Goal: Complete application form

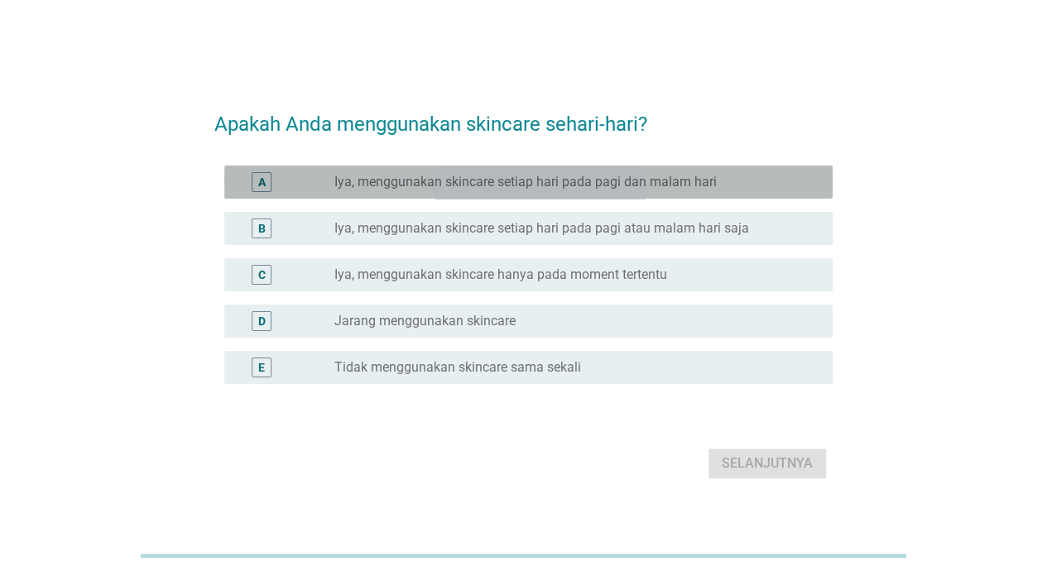
click at [665, 179] on label "Iya, menggunakan skincare setiap hari pada pagi dan malam hari" at bounding box center [525, 182] width 382 height 17
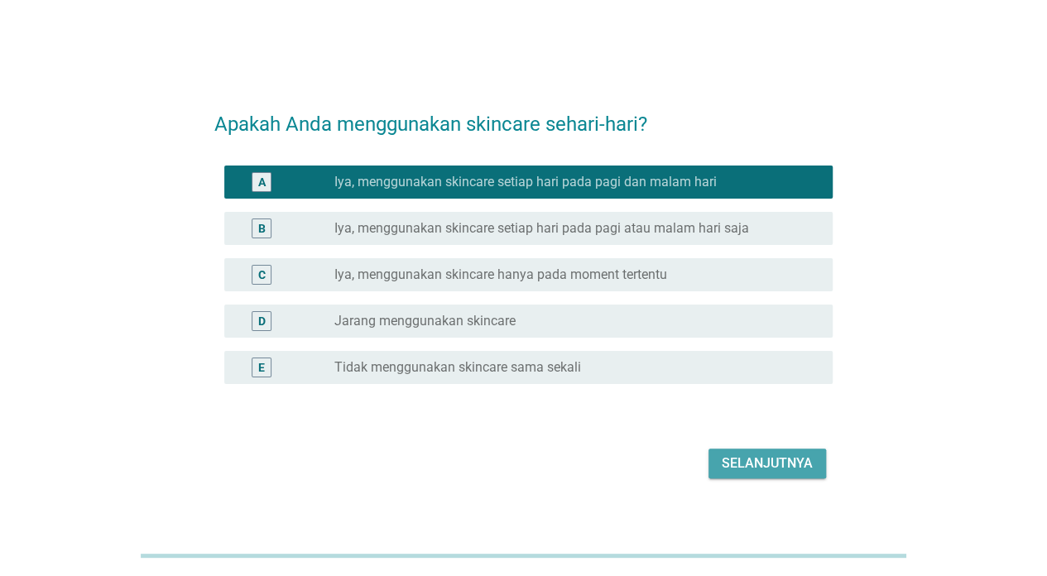
click at [746, 469] on div "Selanjutnya" at bounding box center [766, 463] width 91 height 20
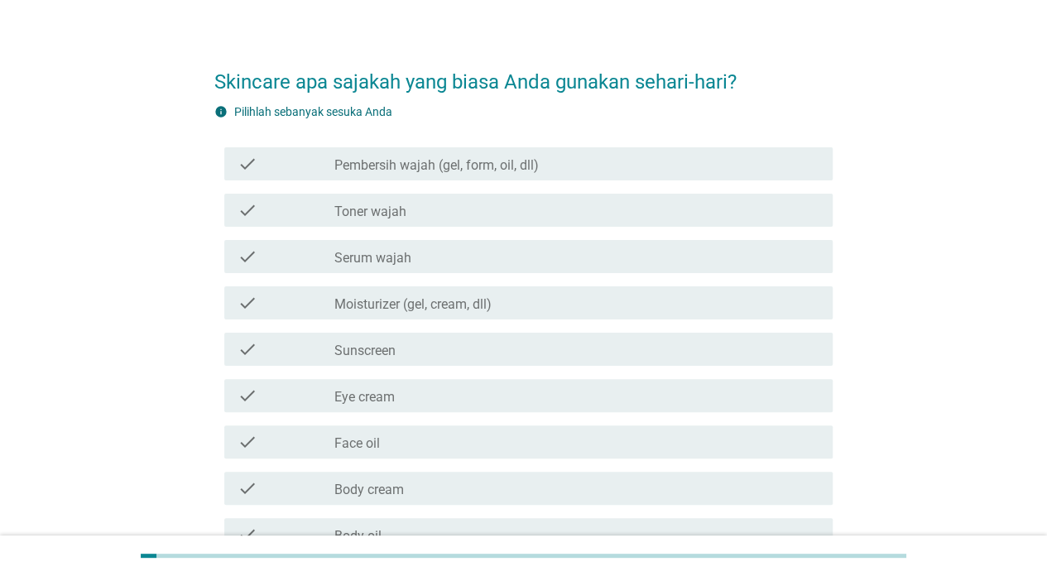
click at [597, 206] on div "check_box_outline_blank Toner wajah" at bounding box center [576, 210] width 485 height 20
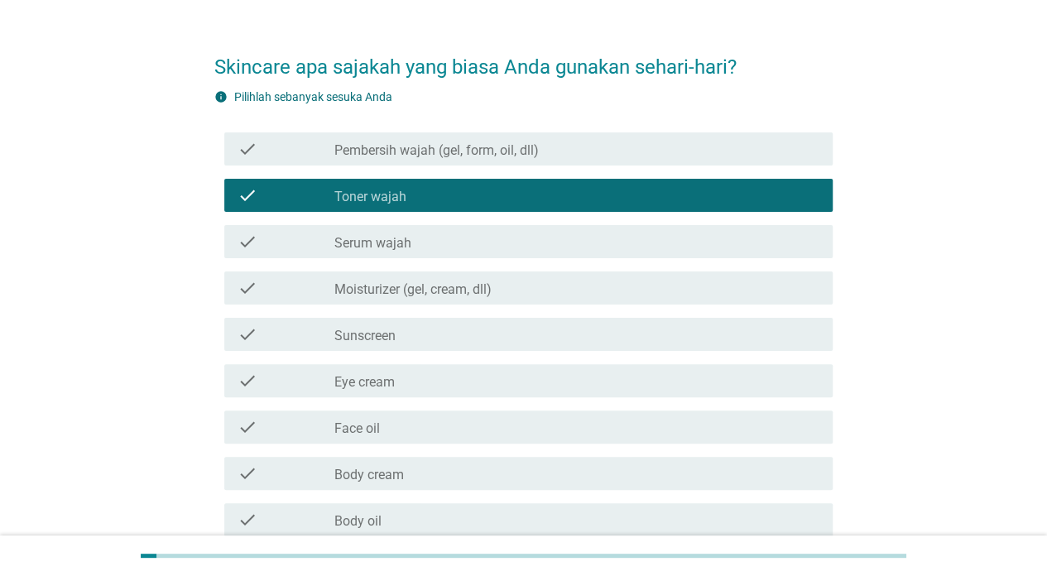
click at [597, 236] on div "check_box_outline_blank Serum wajah" at bounding box center [576, 242] width 485 height 20
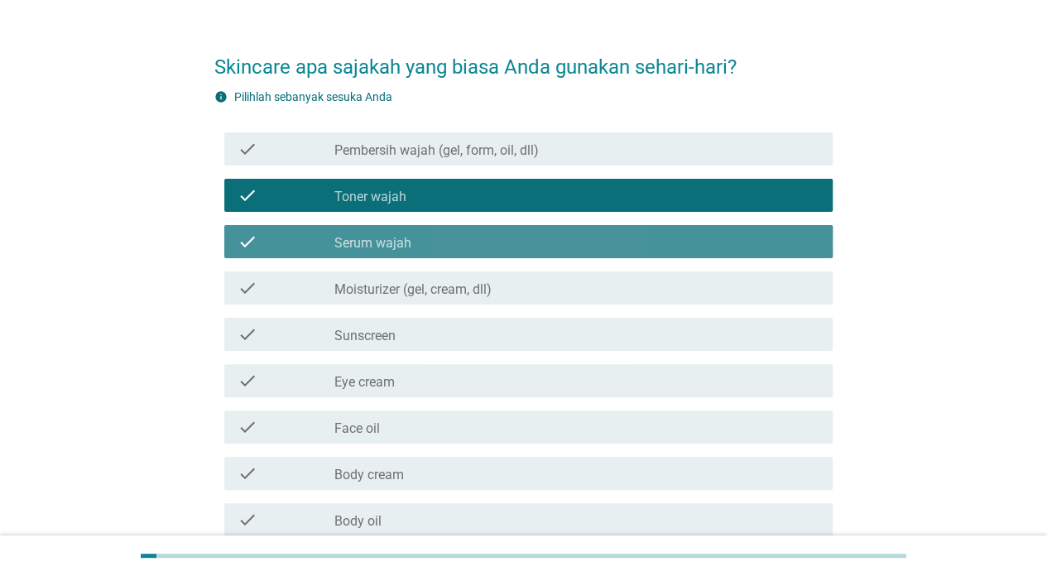
click at [591, 285] on div "check_box_outline_blank Moisturizer (gel, cream, dll)" at bounding box center [576, 288] width 485 height 20
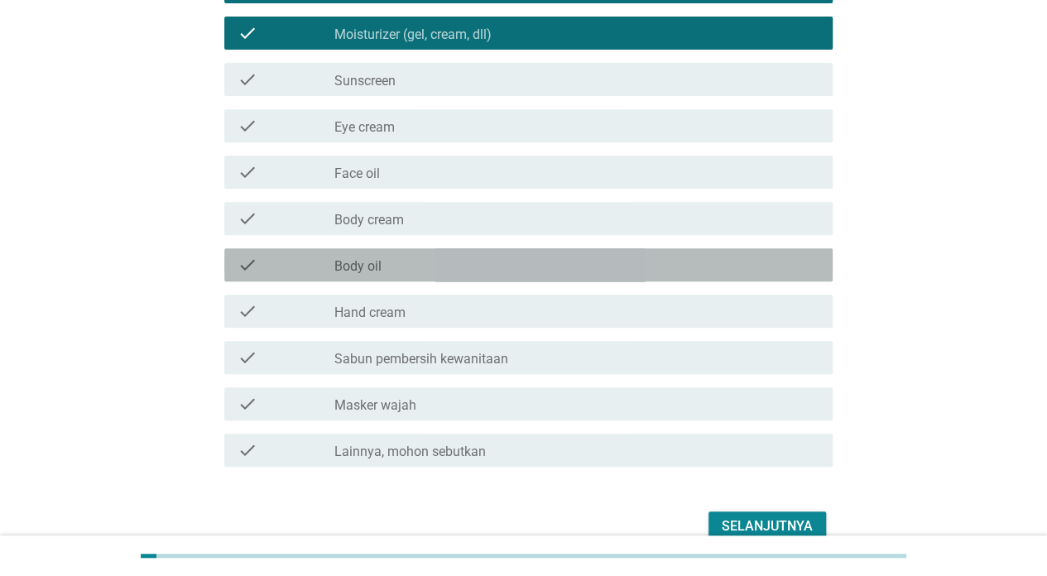
scroll to position [271, 0]
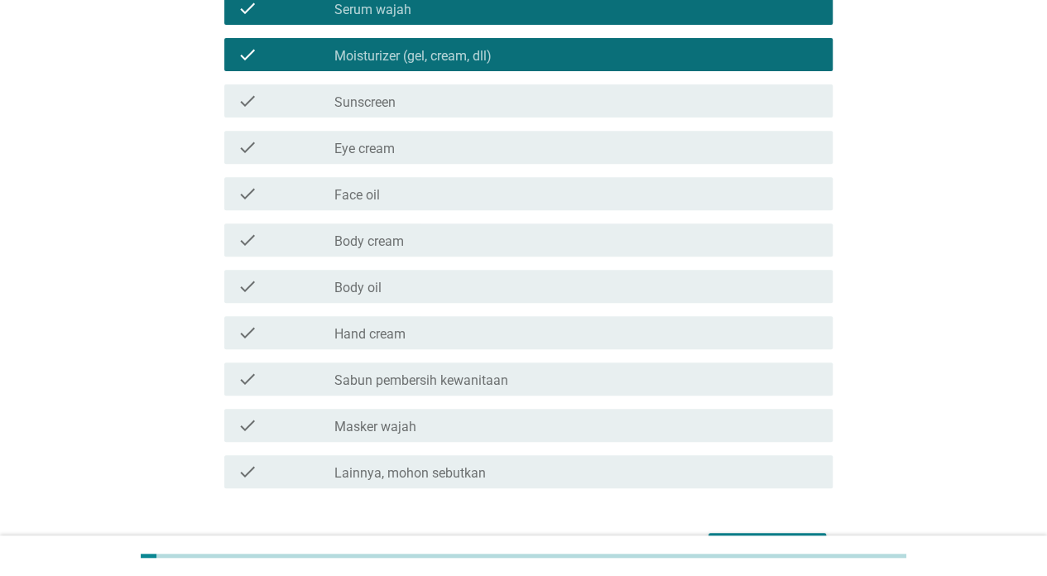
click at [591, 113] on div "check check_box_outline_blank Sunscreen" at bounding box center [528, 100] width 608 height 33
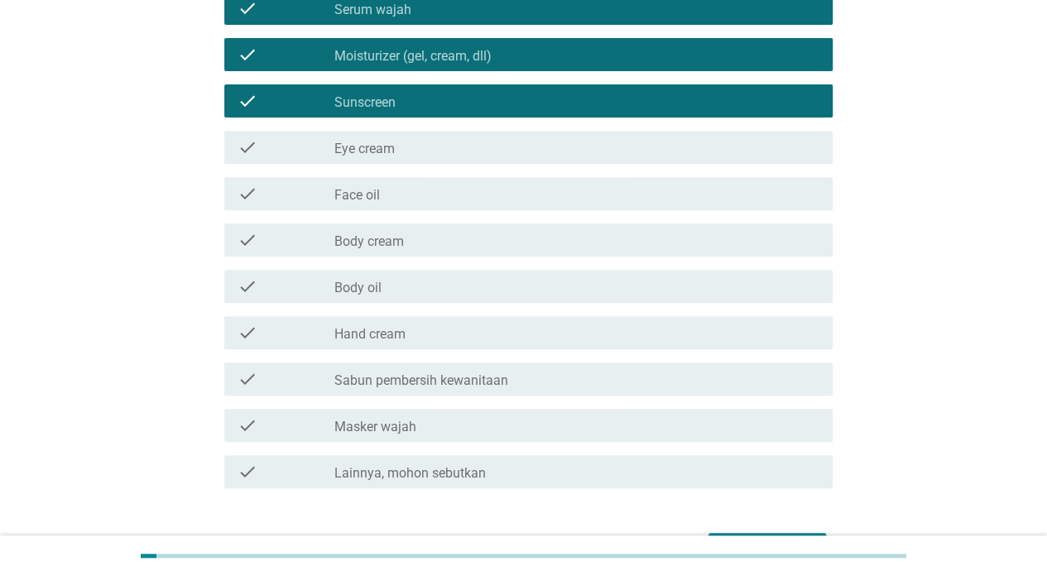
click at [560, 242] on div "check_box_outline_blank Body cream" at bounding box center [576, 240] width 485 height 20
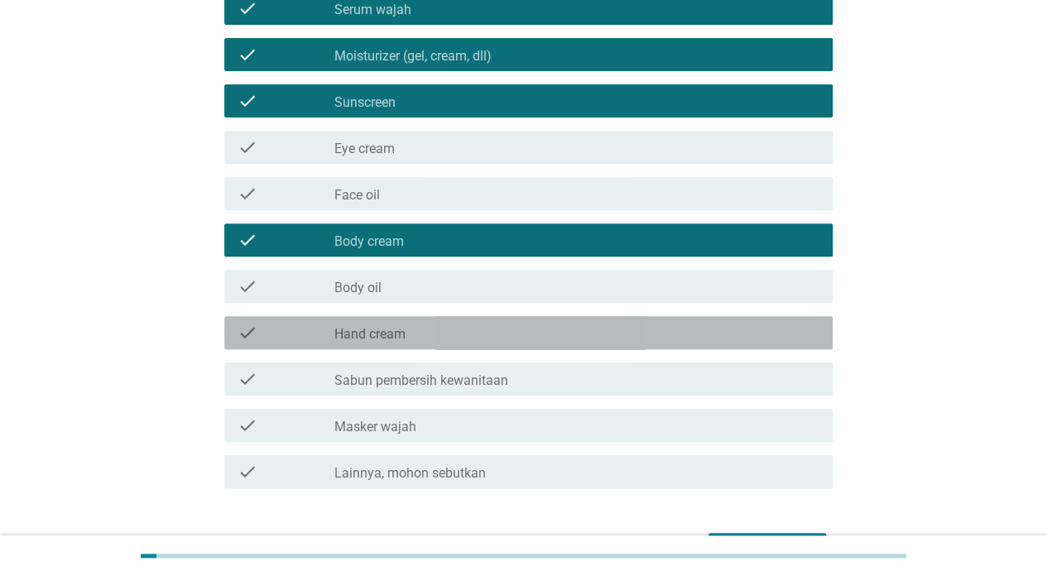
scroll to position [288, 0]
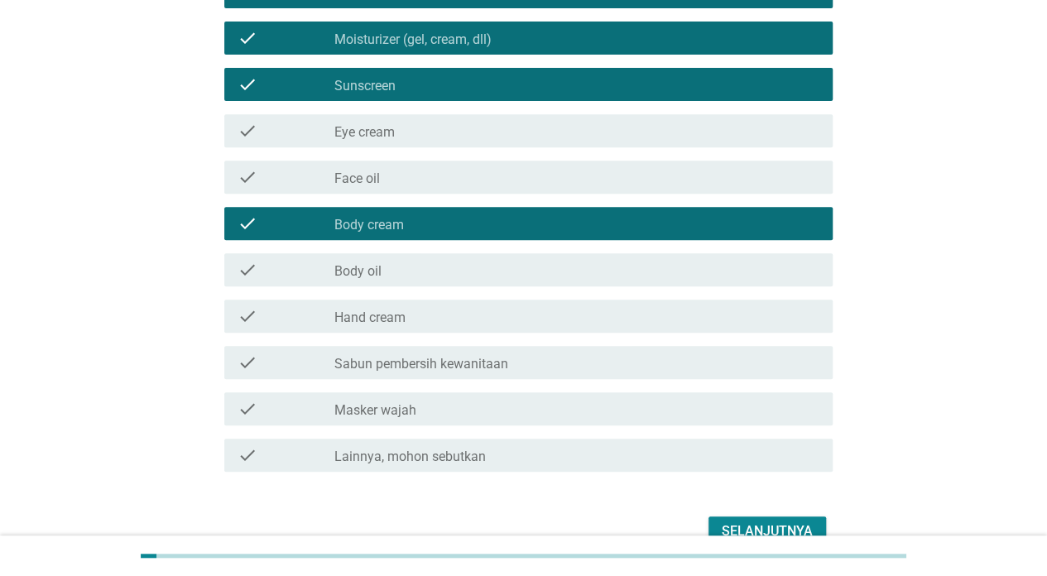
click at [585, 404] on div "check_box_outline_blank Masker wajah" at bounding box center [576, 409] width 485 height 20
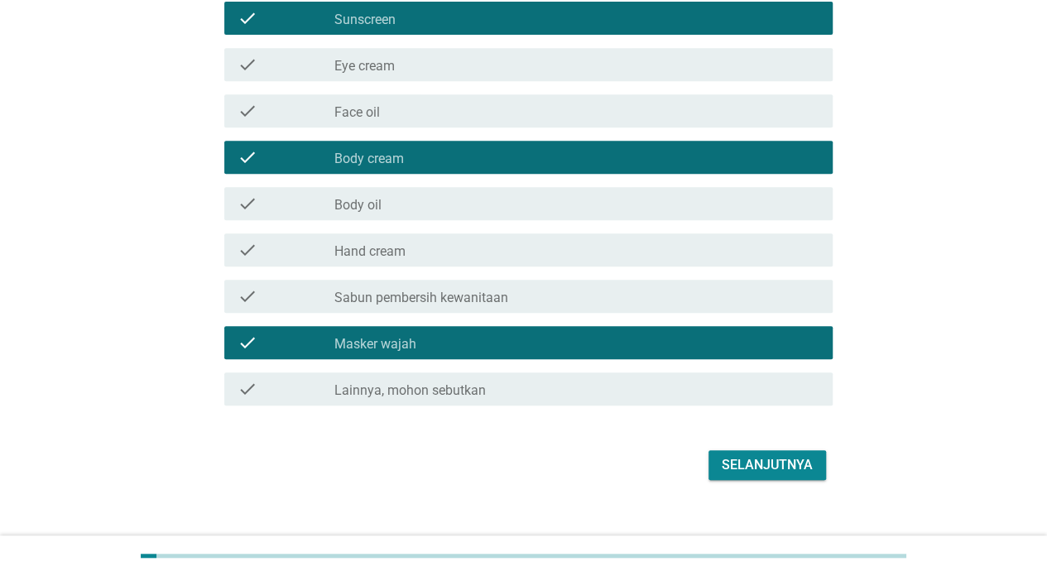
scroll to position [376, 0]
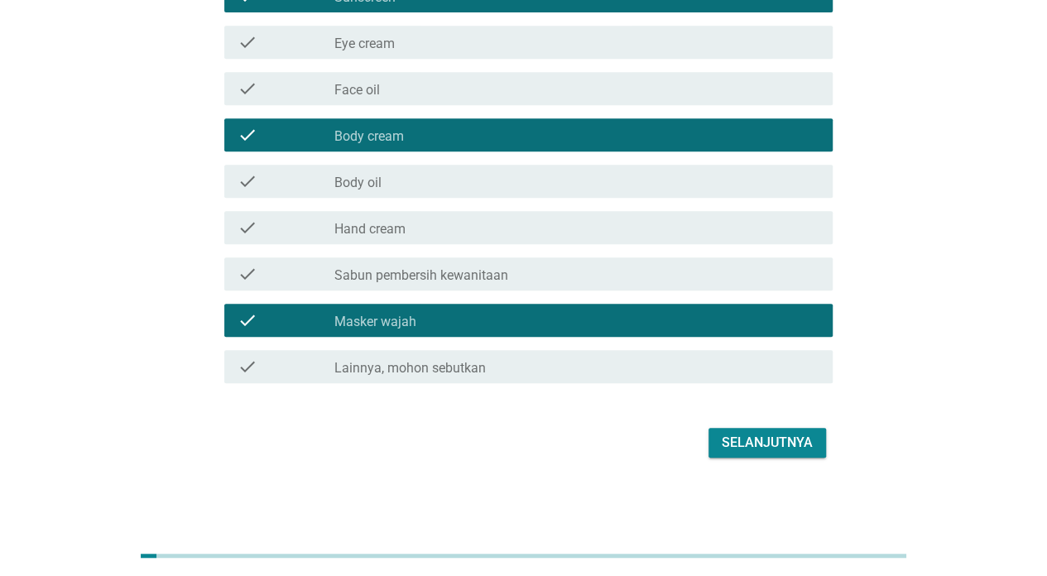
click at [624, 272] on div "check_box_outline_blank Sabun pembersih kewanitaan" at bounding box center [576, 274] width 485 height 20
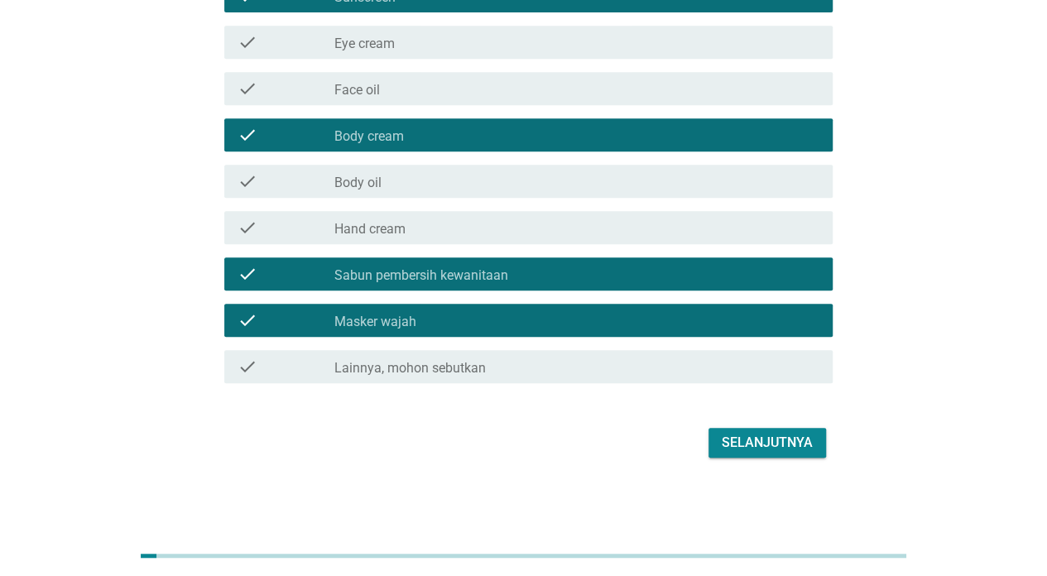
click at [635, 261] on div "check check_box_outline_blank Sabun pembersih kewanitaan" at bounding box center [528, 273] width 608 height 33
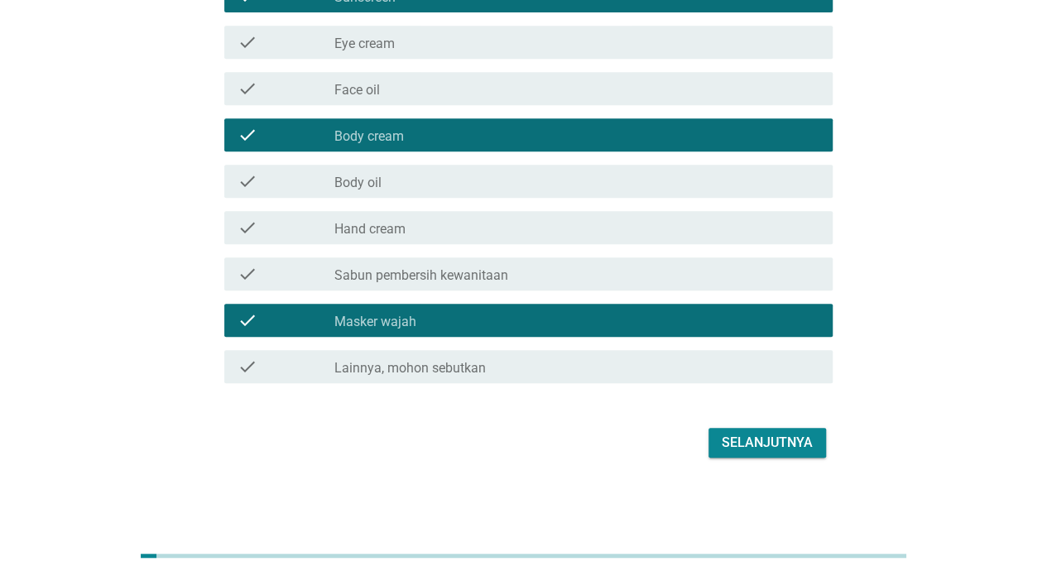
click at [758, 446] on div "Selanjutnya" at bounding box center [766, 443] width 91 height 20
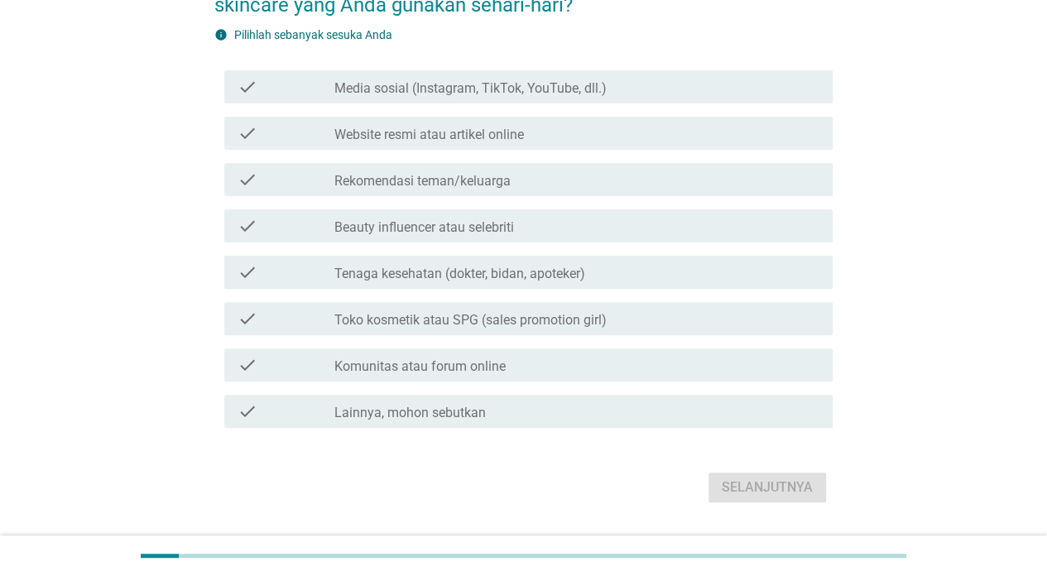
scroll to position [131, 0]
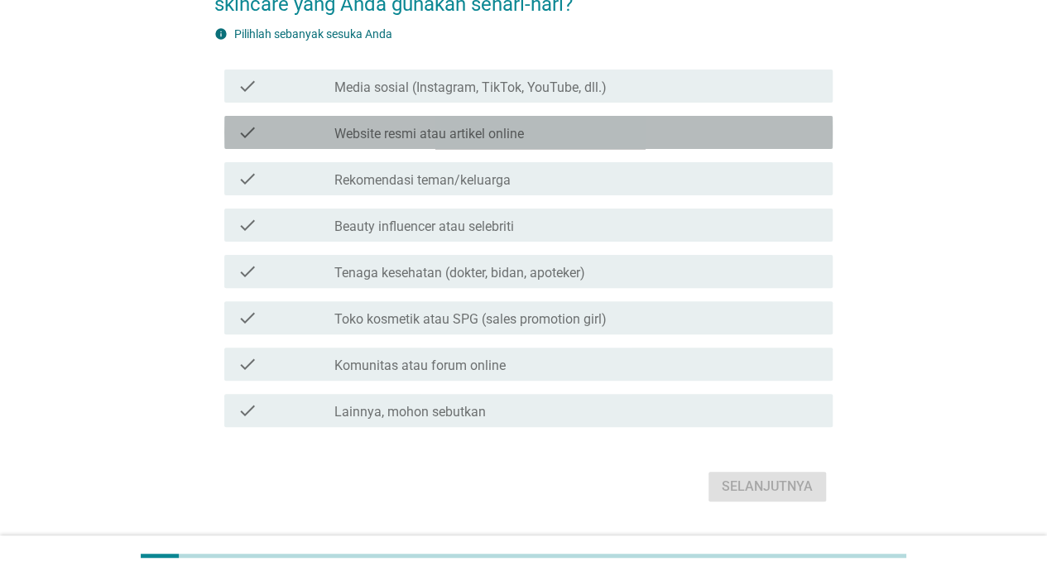
click at [569, 134] on div "check_box_outline_blank Website resmi atau artikel online" at bounding box center [576, 132] width 485 height 20
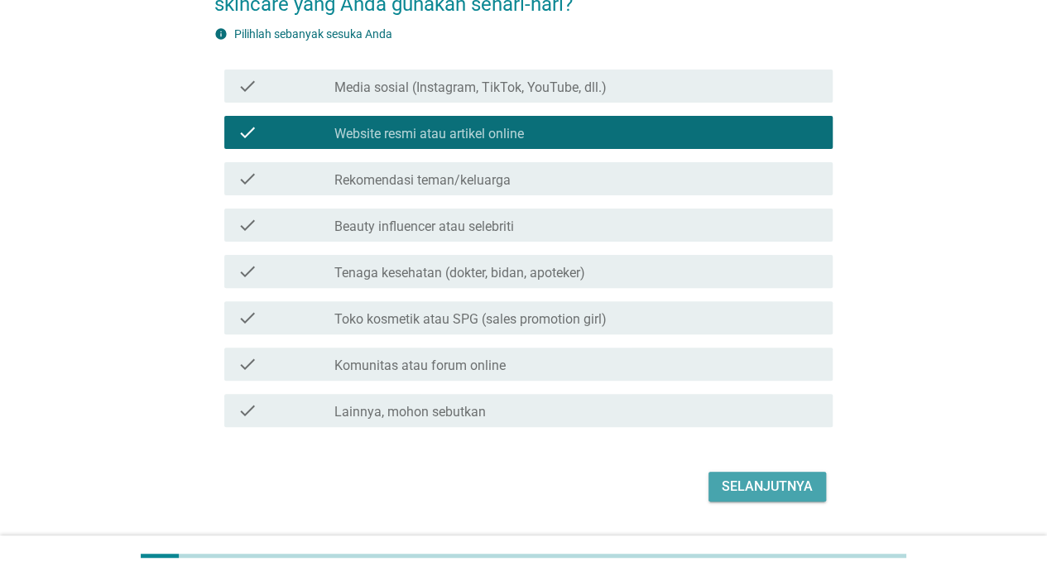
click at [729, 489] on div "Selanjutnya" at bounding box center [766, 487] width 91 height 20
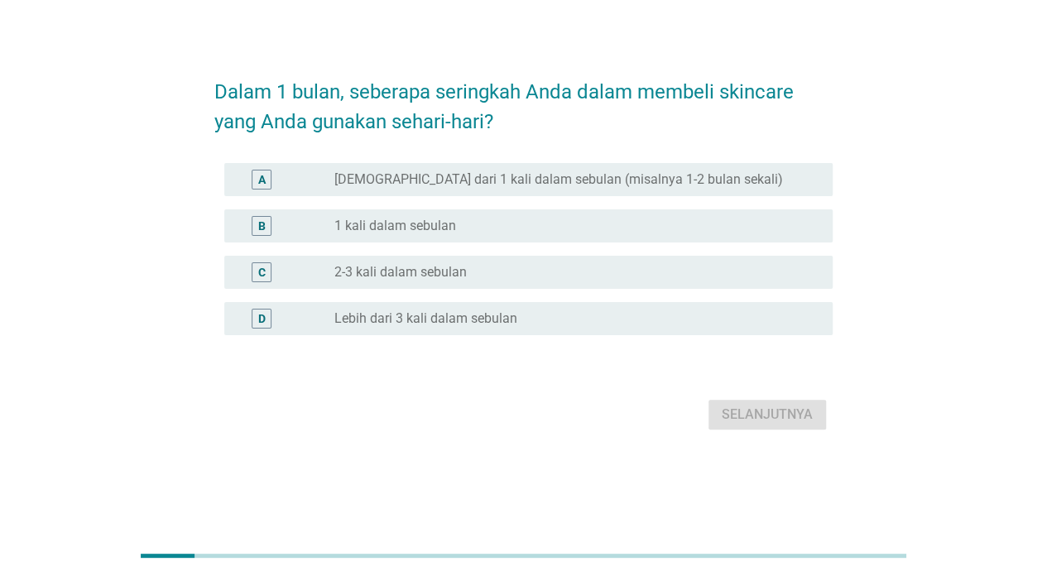
scroll to position [0, 0]
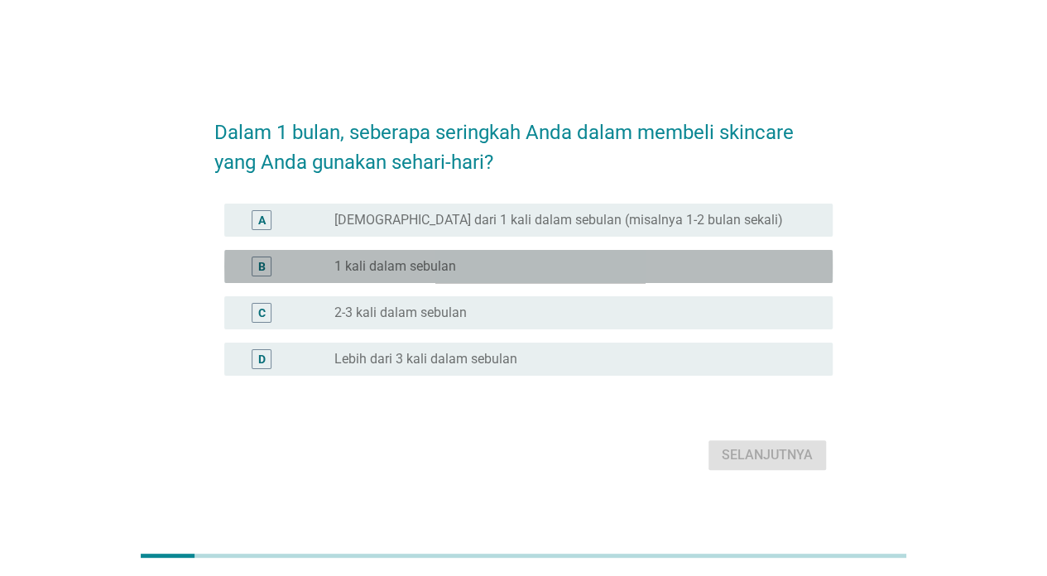
click at [580, 261] on div "radio_button_unchecked 1 kali dalam sebulan" at bounding box center [570, 266] width 472 height 17
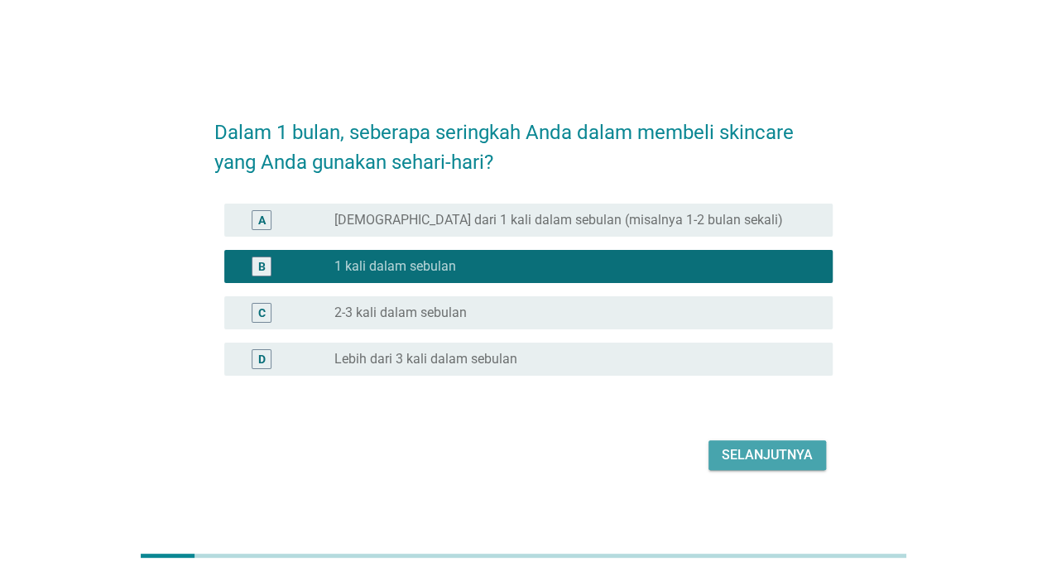
click at [723, 448] on div "Selanjutnya" at bounding box center [766, 455] width 91 height 20
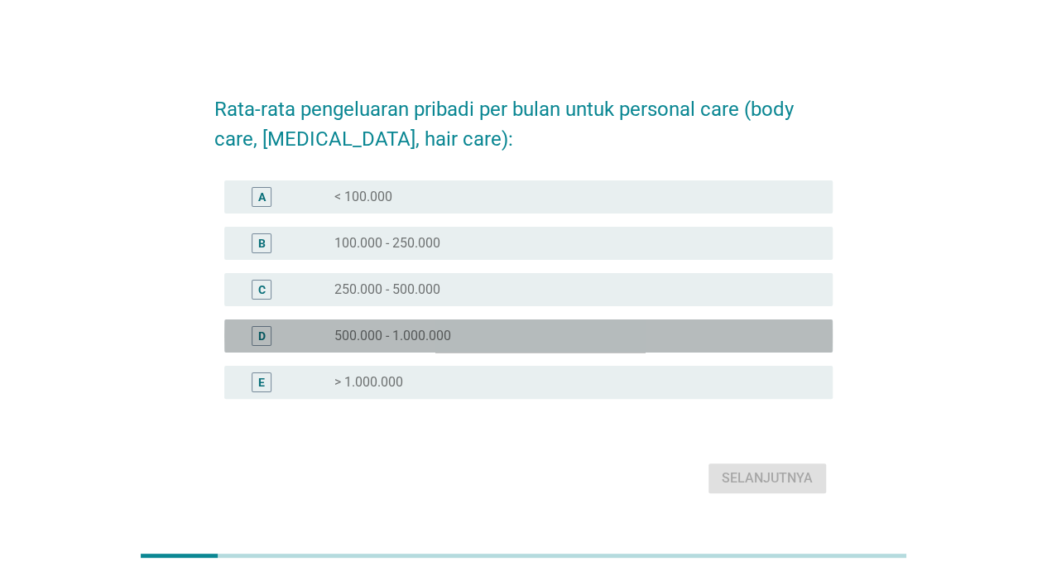
click at [658, 343] on div "radio_button_unchecked 500.000 - 1.000.000" at bounding box center [570, 336] width 472 height 17
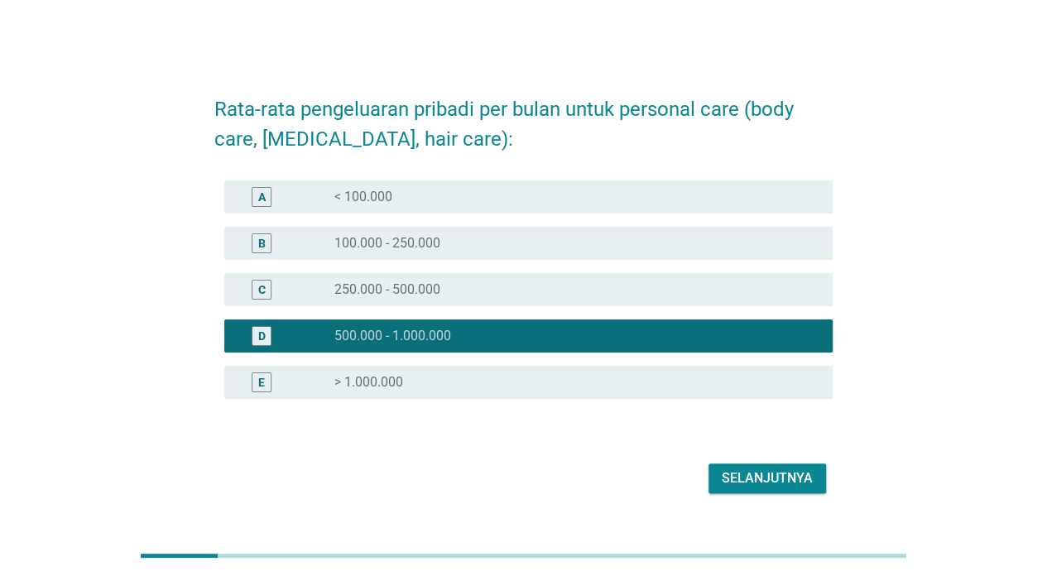
click at [745, 478] on div "Selanjutnya" at bounding box center [766, 478] width 91 height 20
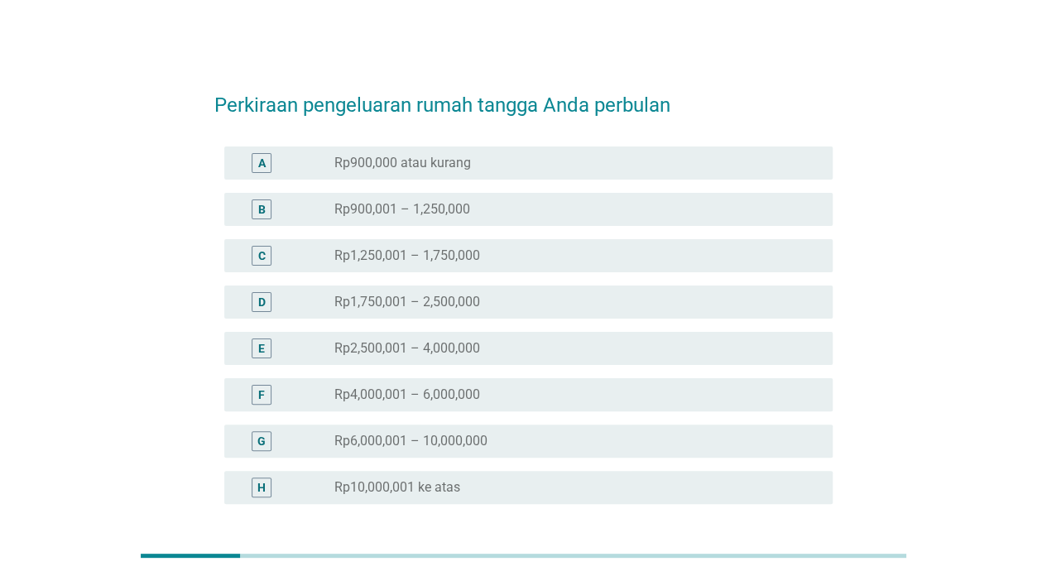
click at [568, 313] on div "D radio_button_unchecked Rp1,750,001 – 2,500,000" at bounding box center [528, 301] width 608 height 33
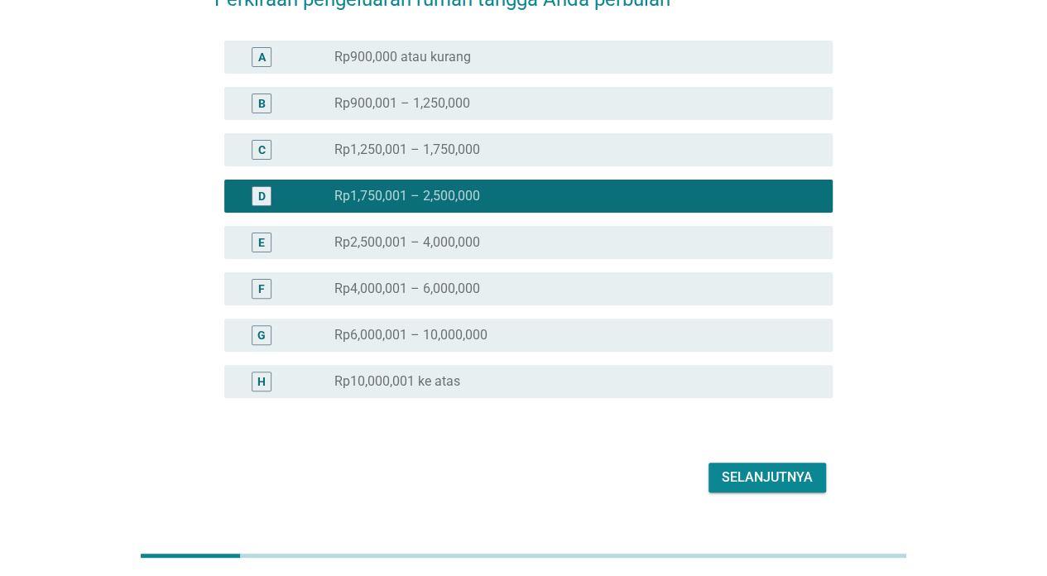
scroll to position [141, 0]
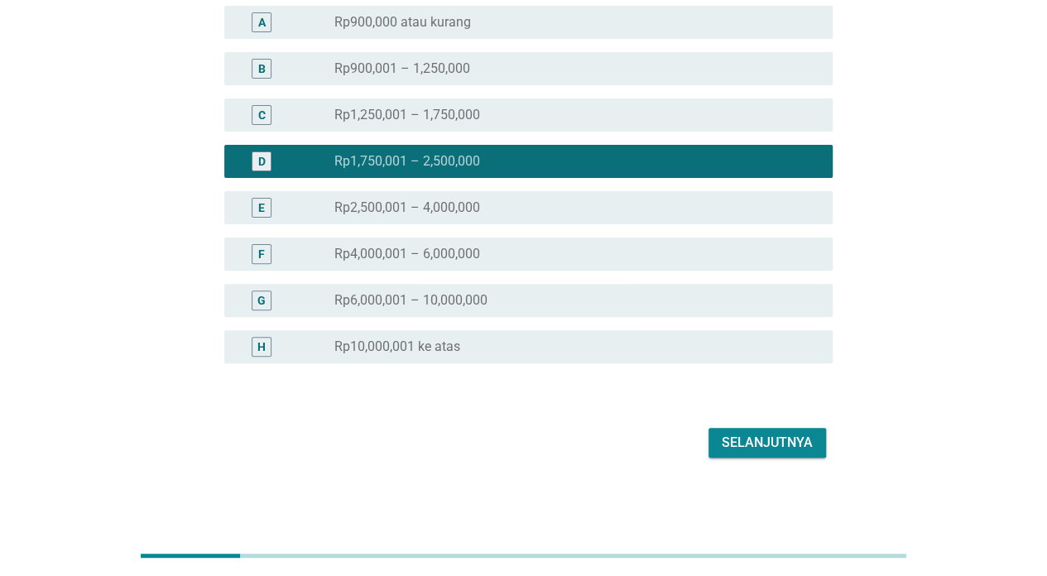
click at [726, 434] on div "Selanjutnya" at bounding box center [766, 443] width 91 height 20
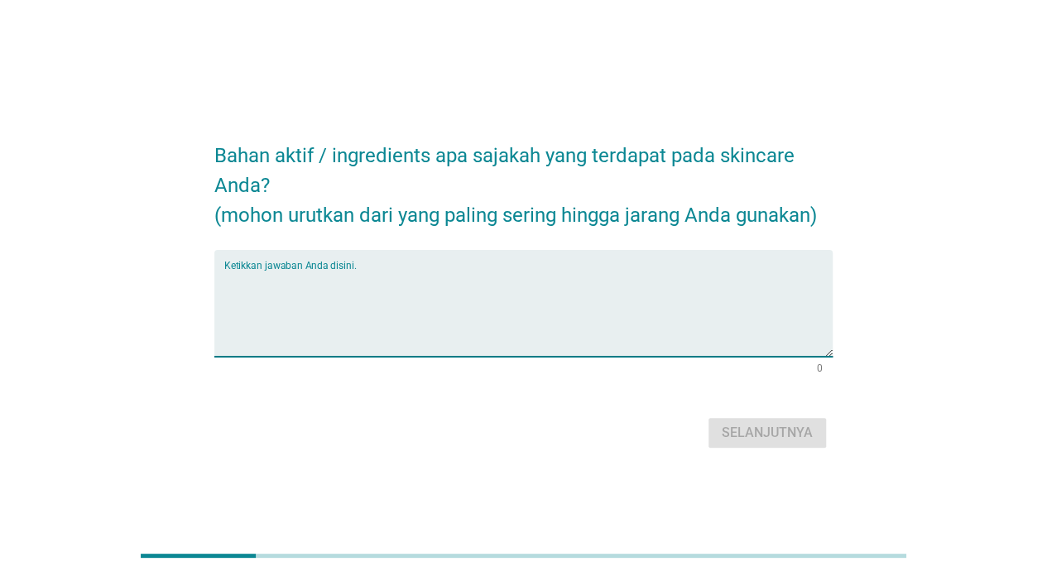
click at [544, 289] on textarea "Ketikkan jawaban Anda disini." at bounding box center [528, 313] width 608 height 87
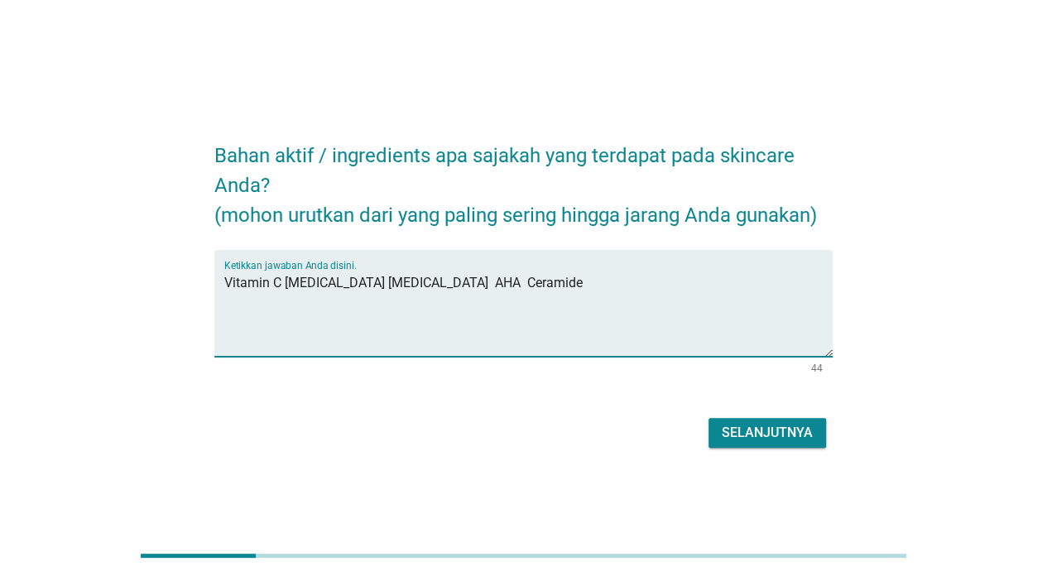
type textarea "Vitamin C [MEDICAL_DATA] [MEDICAL_DATA] AHA Ceramide"
click at [793, 438] on div "Selanjutnya" at bounding box center [766, 433] width 91 height 20
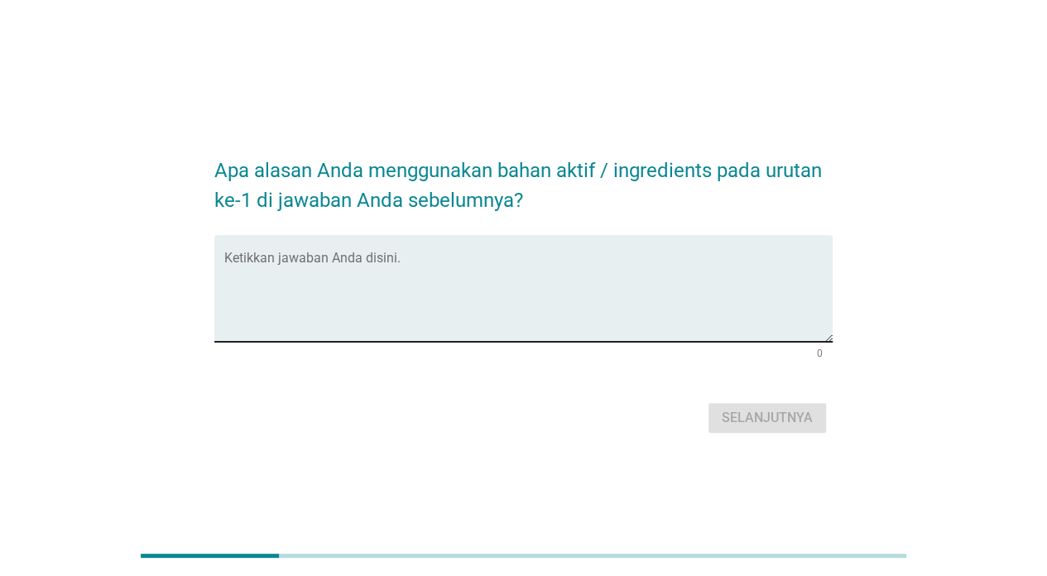
scroll to position [41, 0]
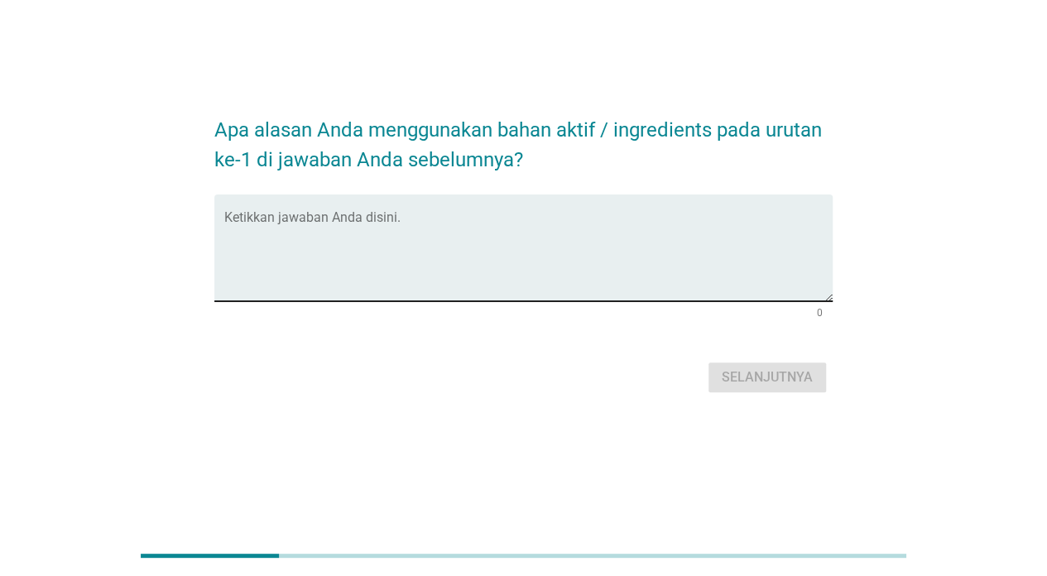
click at [465, 223] on textarea "Ketikkan jawaban Anda disini." at bounding box center [528, 257] width 608 height 87
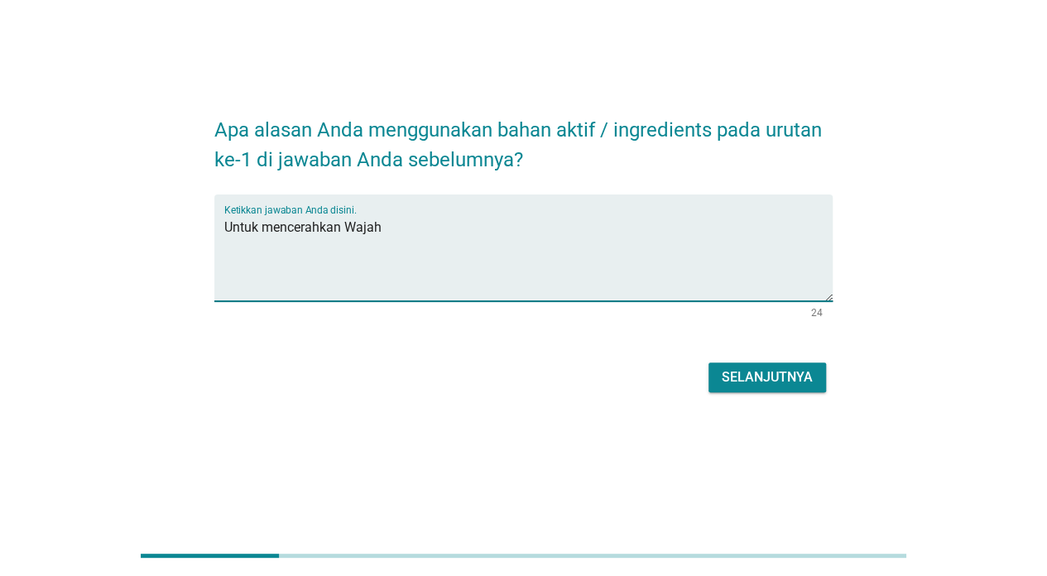
type textarea "Untuk mencerahkan Wajah"
click at [782, 386] on div "Selanjutnya" at bounding box center [766, 377] width 91 height 20
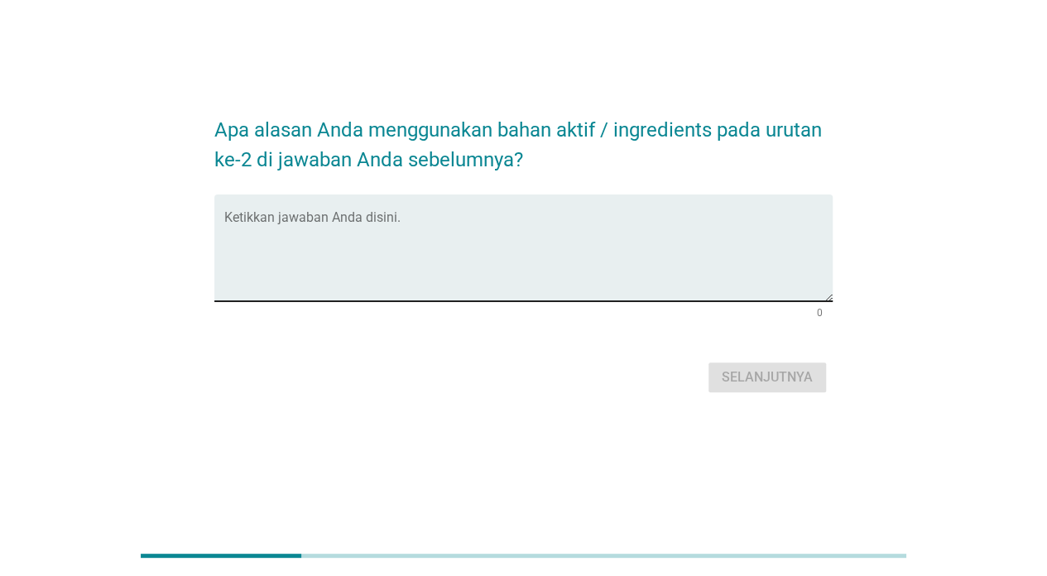
click at [513, 222] on textarea "Ketikkan jawaban Anda disini." at bounding box center [528, 257] width 608 height 87
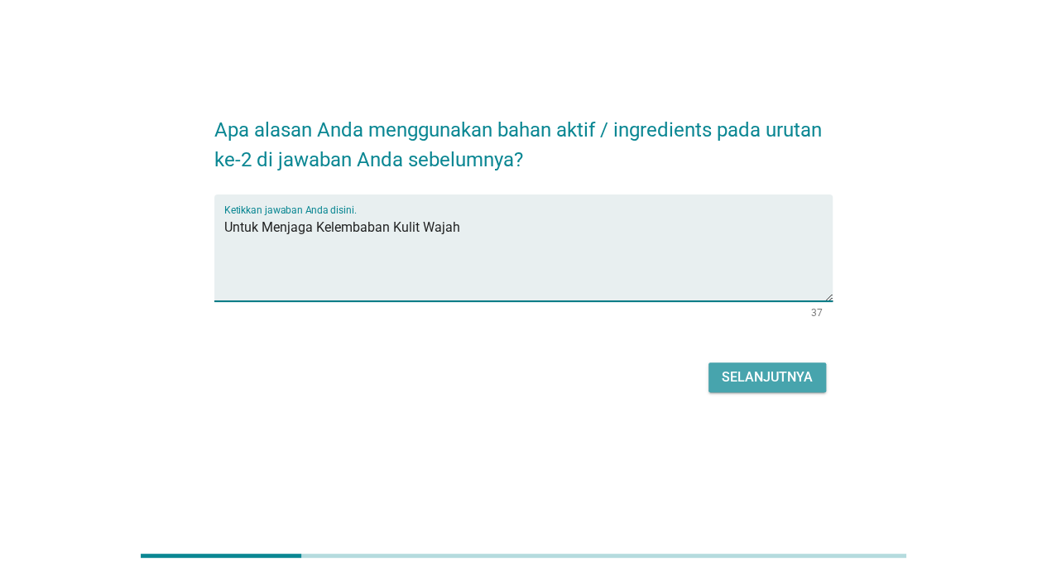
type textarea "Untuk Menjaga Kelembaban Kulit Wajah"
click at [755, 371] on div "Selanjutnya" at bounding box center [766, 377] width 91 height 20
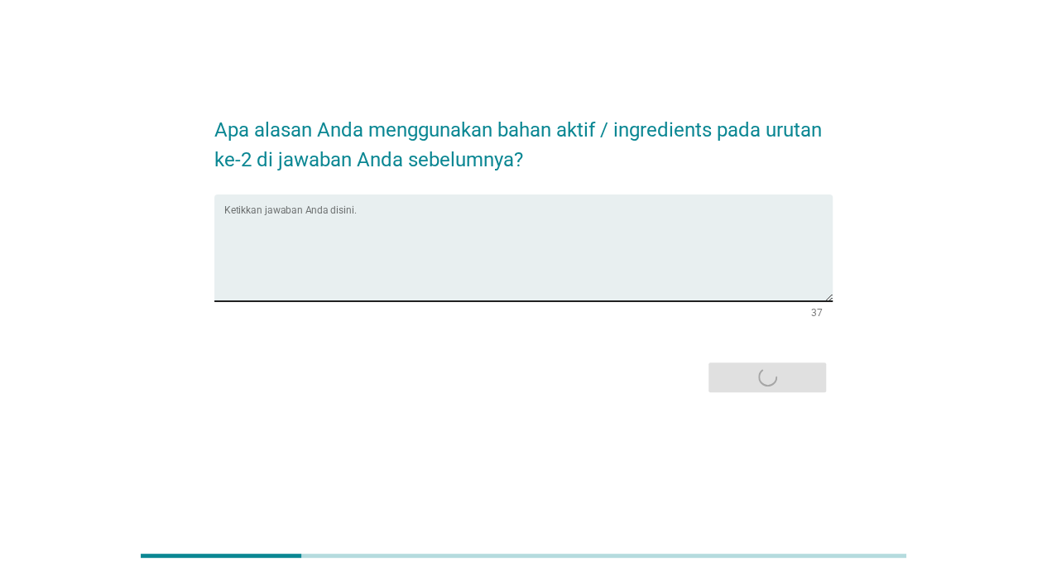
scroll to position [0, 0]
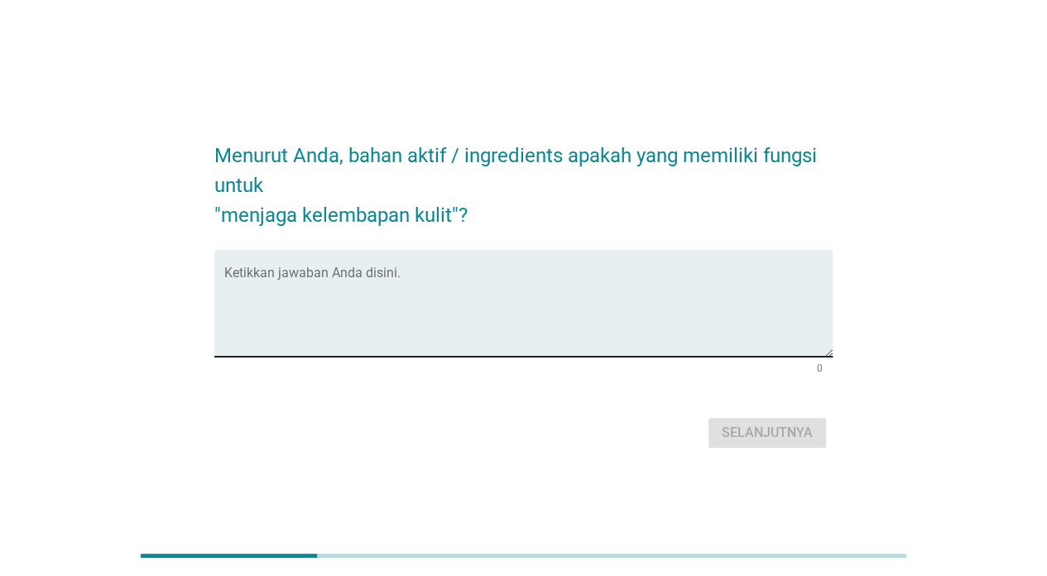
click at [371, 304] on textarea "Ketikkan jawaban Anda disini." at bounding box center [528, 313] width 608 height 87
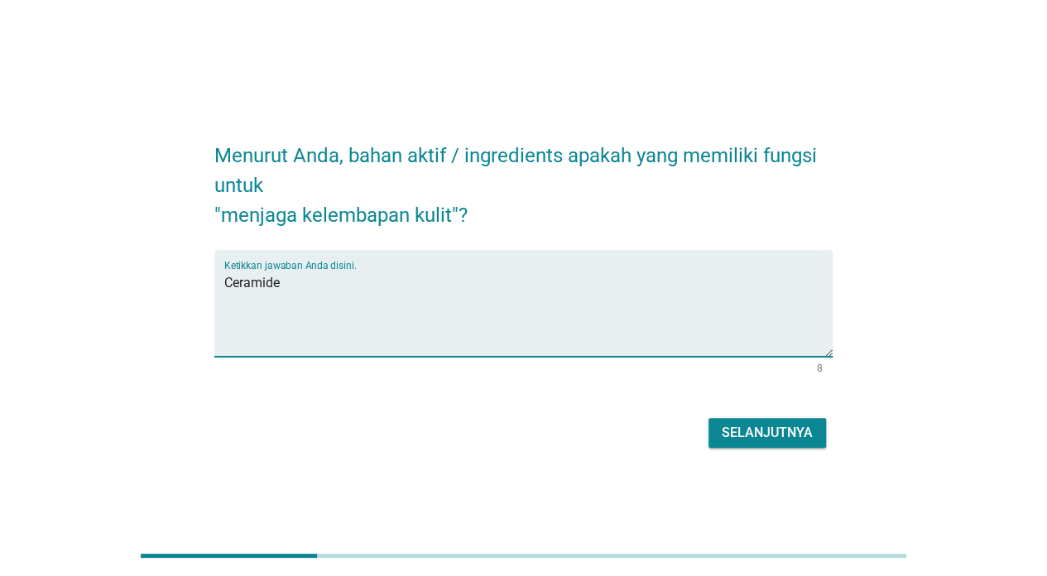
type textarea "Ceramide"
click at [778, 434] on div "Selanjutnya" at bounding box center [766, 433] width 91 height 20
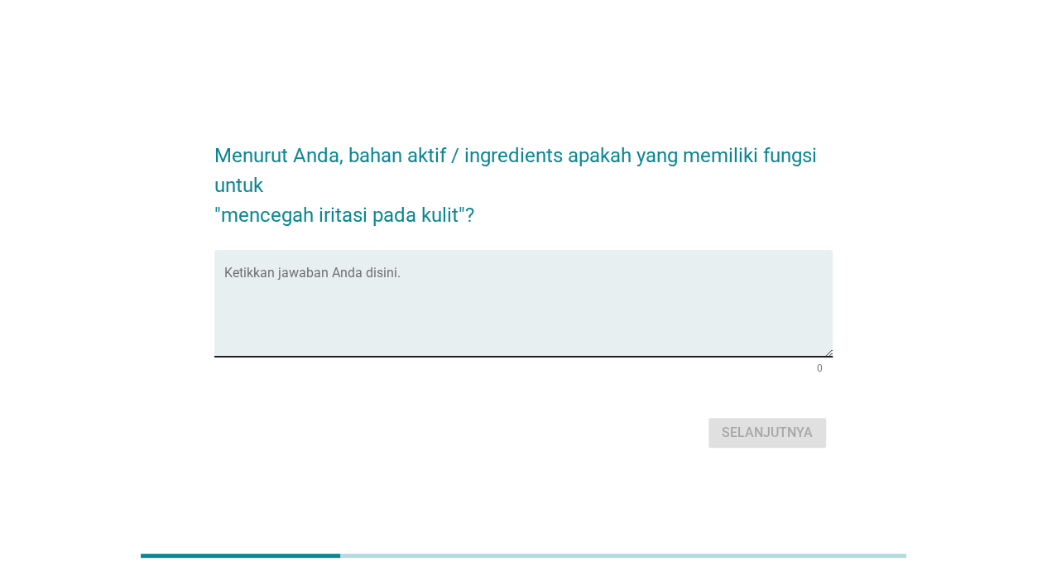
click at [379, 278] on textarea "Ketikkan jawaban Anda disini." at bounding box center [528, 313] width 608 height 87
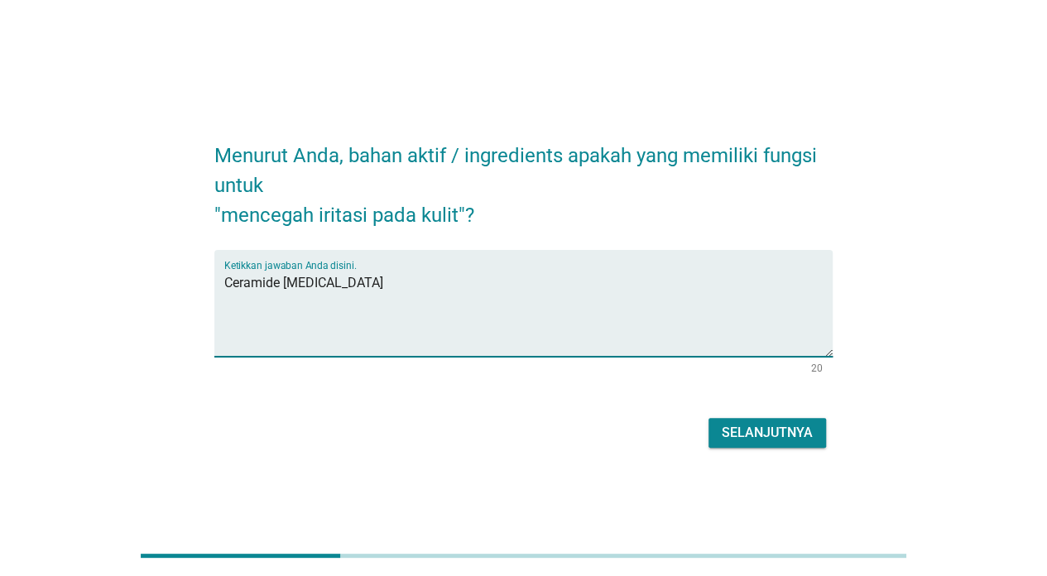
type textarea "Ceramide [MEDICAL_DATA]"
click at [802, 430] on div "Selanjutnya" at bounding box center [766, 433] width 91 height 20
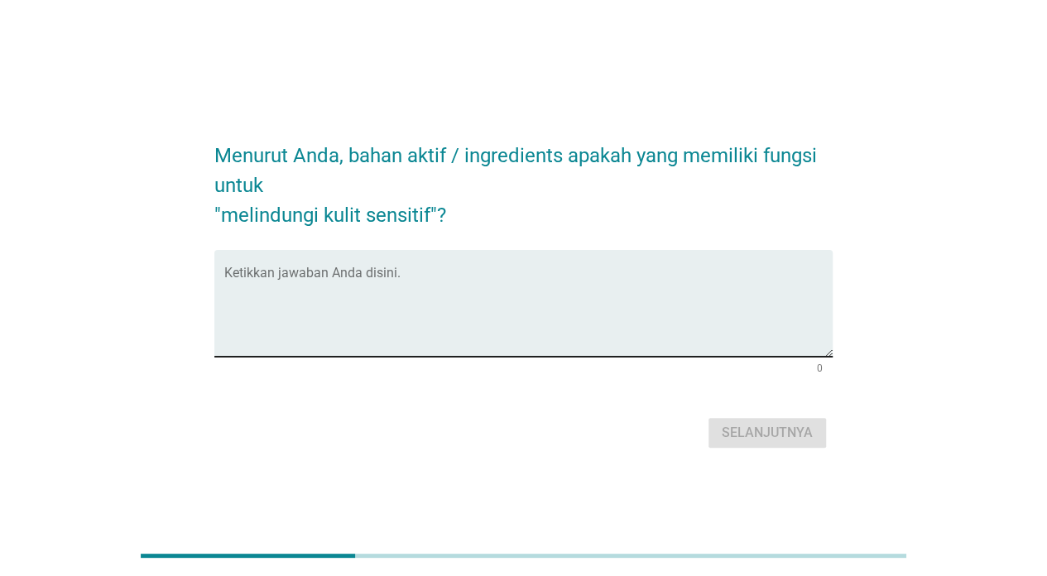
click at [452, 283] on textarea "Ketikkan jawaban Anda disini." at bounding box center [528, 313] width 608 height 87
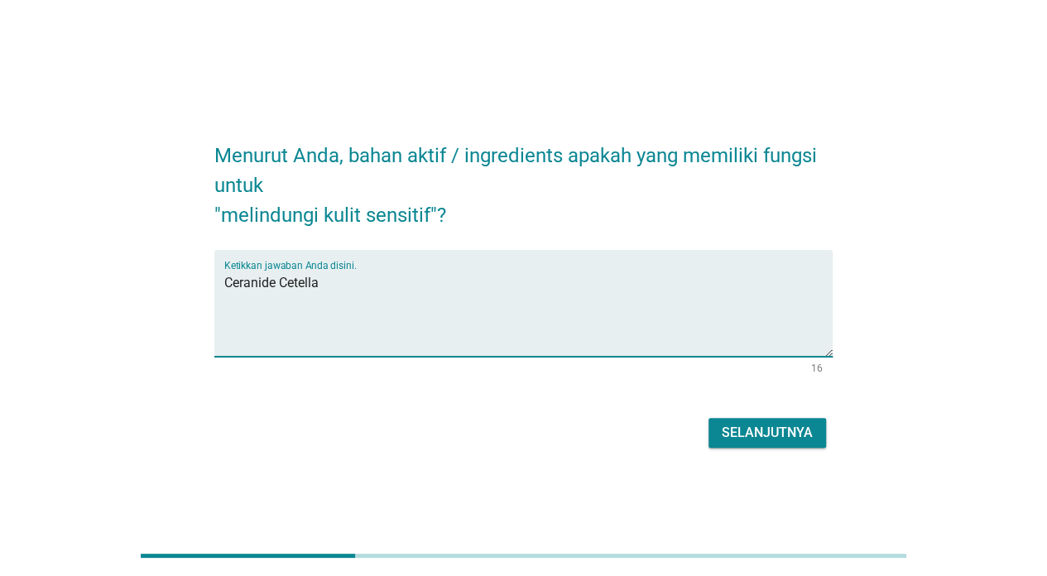
type textarea "Ceranide Cetella"
click at [760, 432] on div "Selanjutnya" at bounding box center [766, 433] width 91 height 20
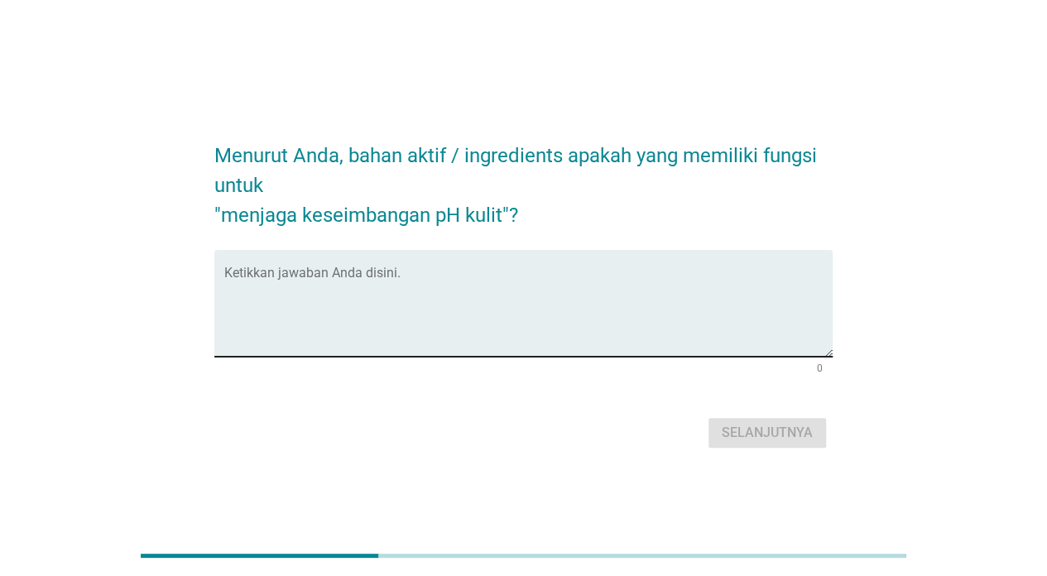
click at [413, 286] on textarea "Ketikkan jawaban Anda disini." at bounding box center [528, 313] width 608 height 87
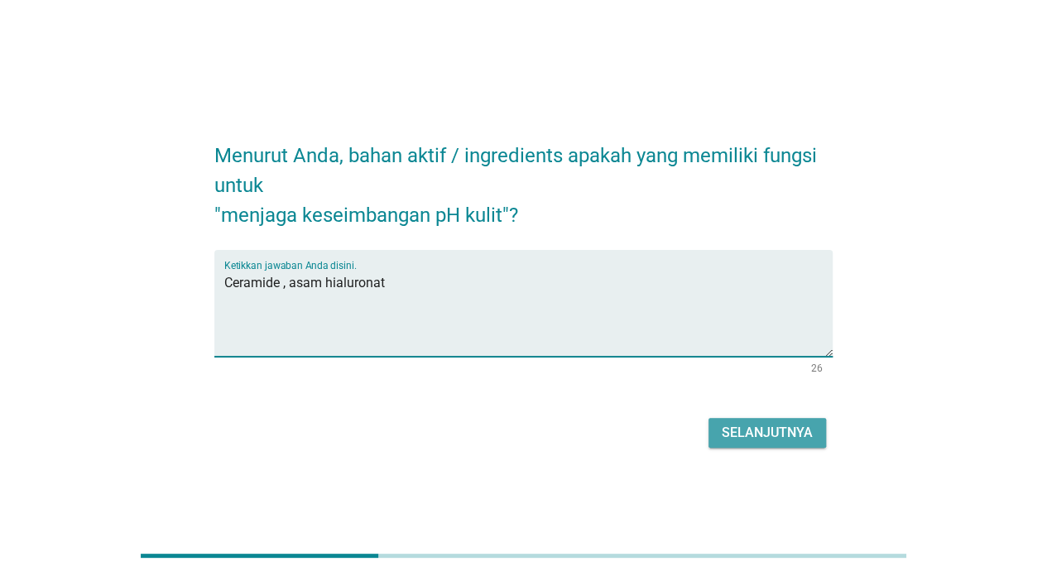
type textarea "Ceramide , asam hialuronat"
click at [757, 439] on div "Selanjutnya" at bounding box center [766, 433] width 91 height 20
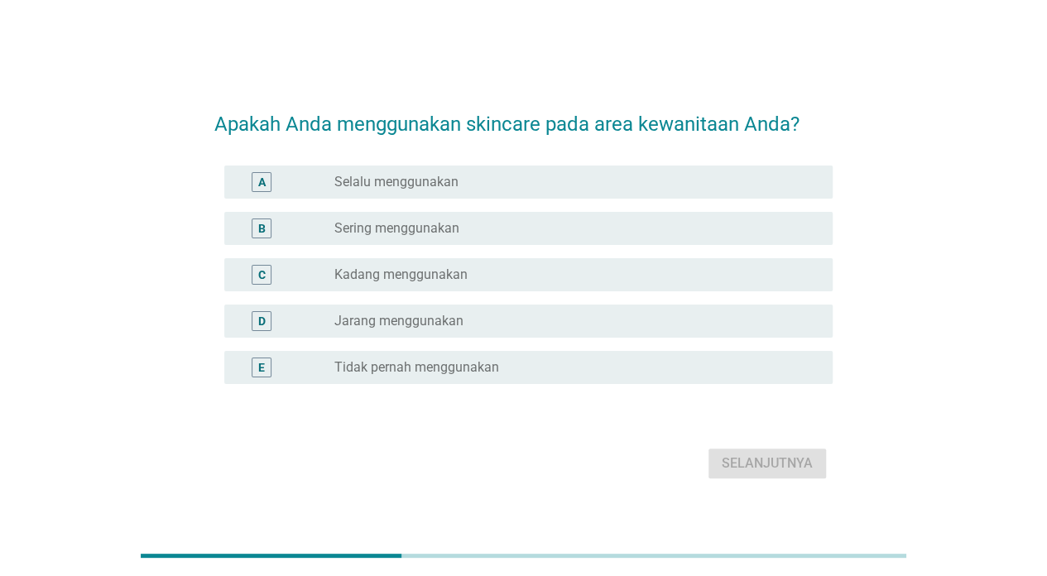
click at [649, 182] on div "radio_button_unchecked Selalu menggunakan" at bounding box center [570, 182] width 472 height 17
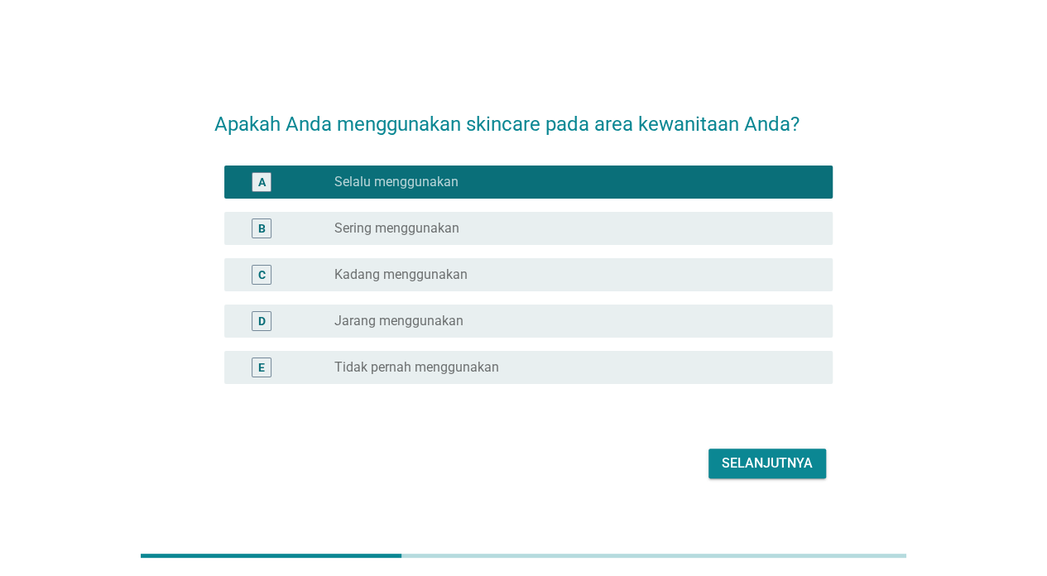
click at [763, 462] on div "Selanjutnya" at bounding box center [766, 463] width 91 height 20
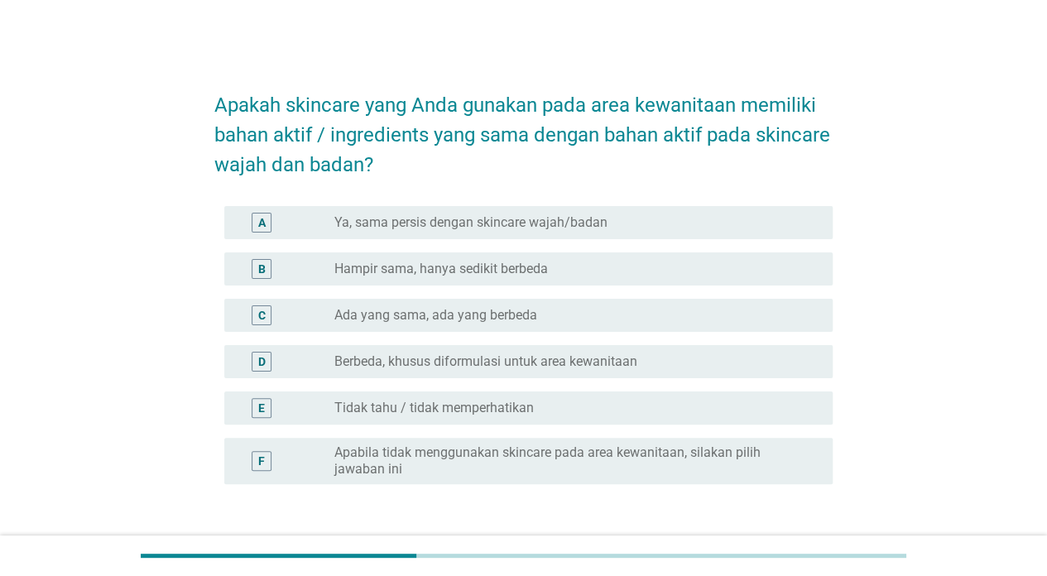
click at [711, 224] on div "radio_button_unchecked Ya, sama persis dengan skincare wajah/badan" at bounding box center [570, 222] width 472 height 17
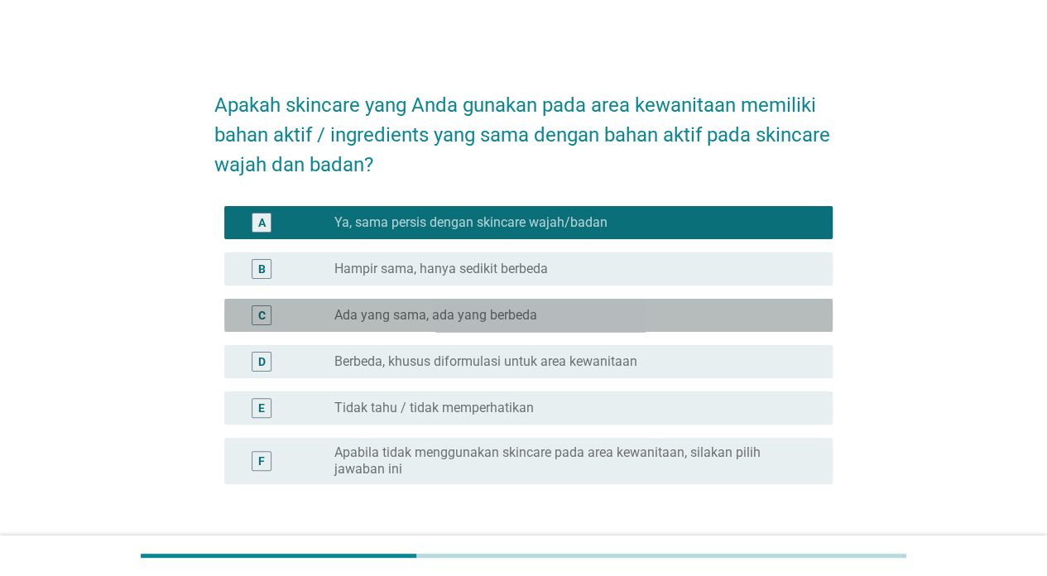
scroll to position [121, 0]
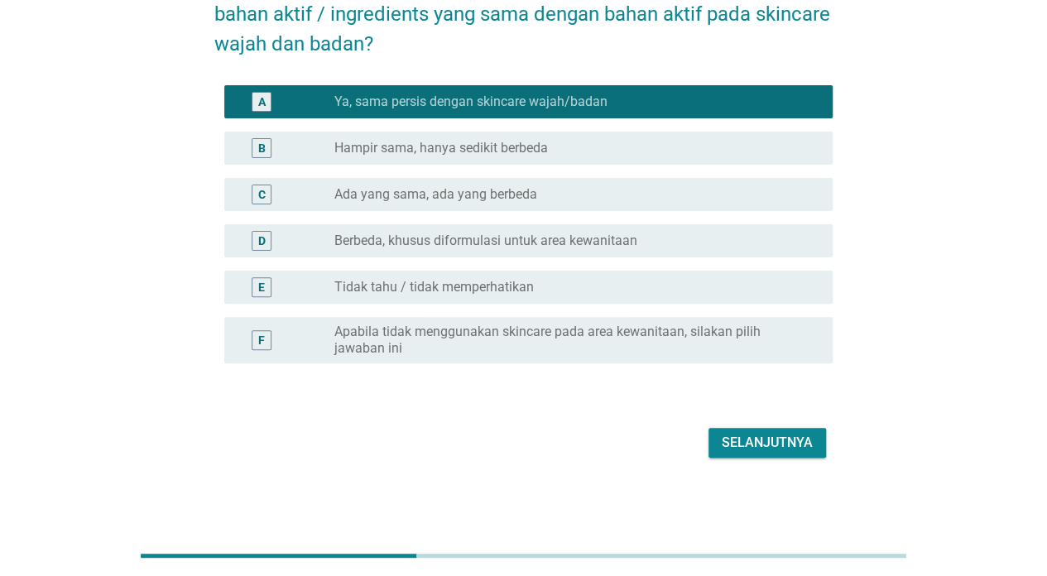
click at [758, 445] on div "Selanjutnya" at bounding box center [766, 443] width 91 height 20
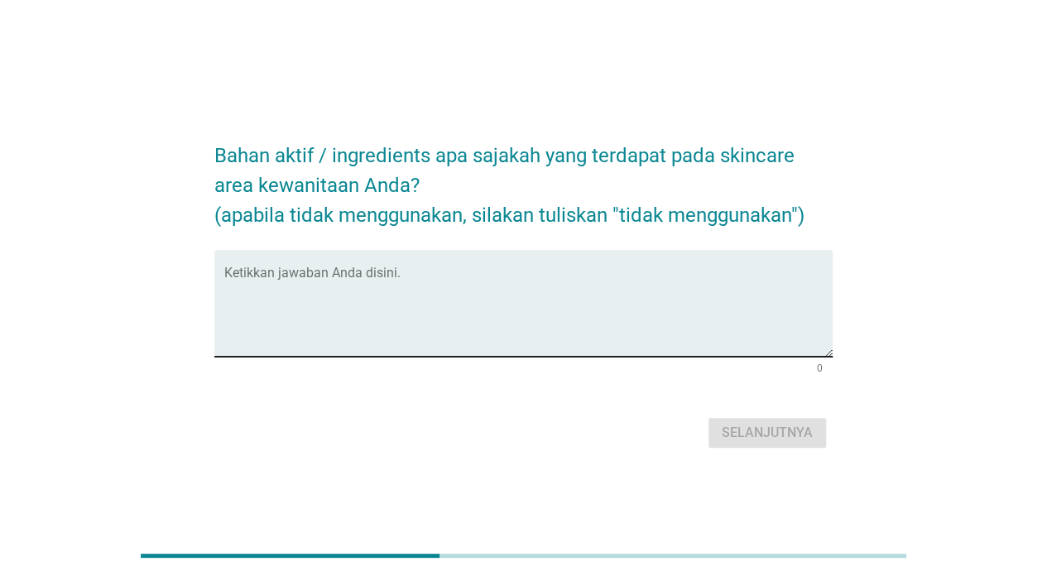
click at [361, 280] on textarea "Ketikkan jawaban Anda disini." at bounding box center [528, 313] width 608 height 87
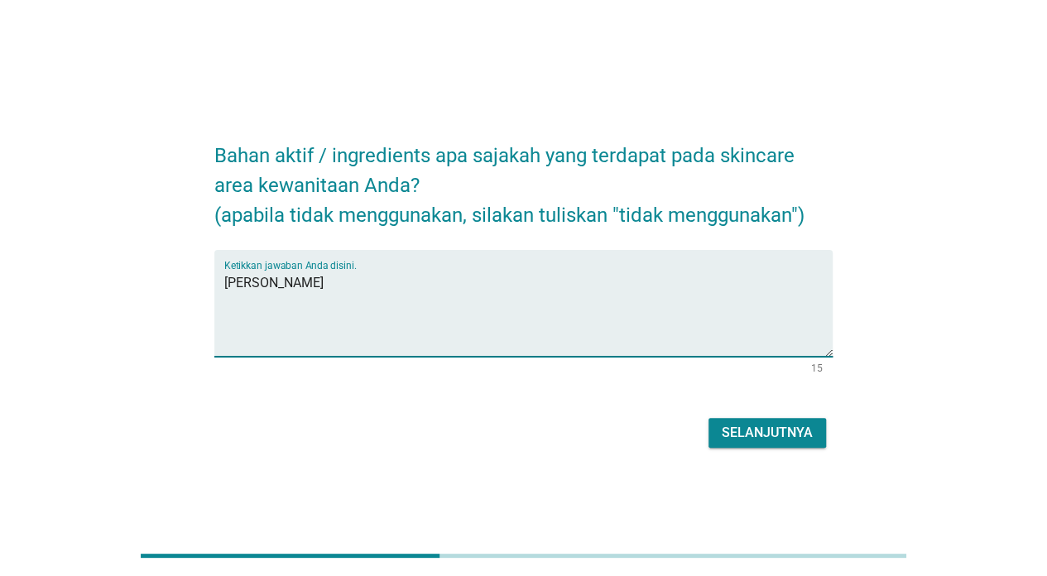
type textarea "[PERSON_NAME]"
click at [756, 432] on div "Selanjutnya" at bounding box center [766, 433] width 91 height 20
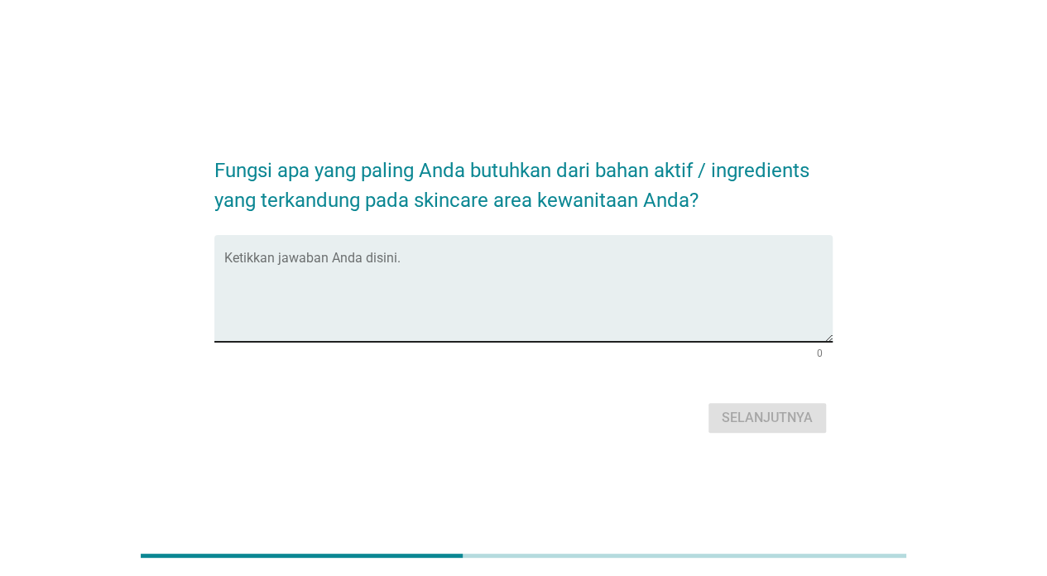
click at [482, 265] on textarea "Ketikkan jawaban Anda disini." at bounding box center [528, 298] width 608 height 87
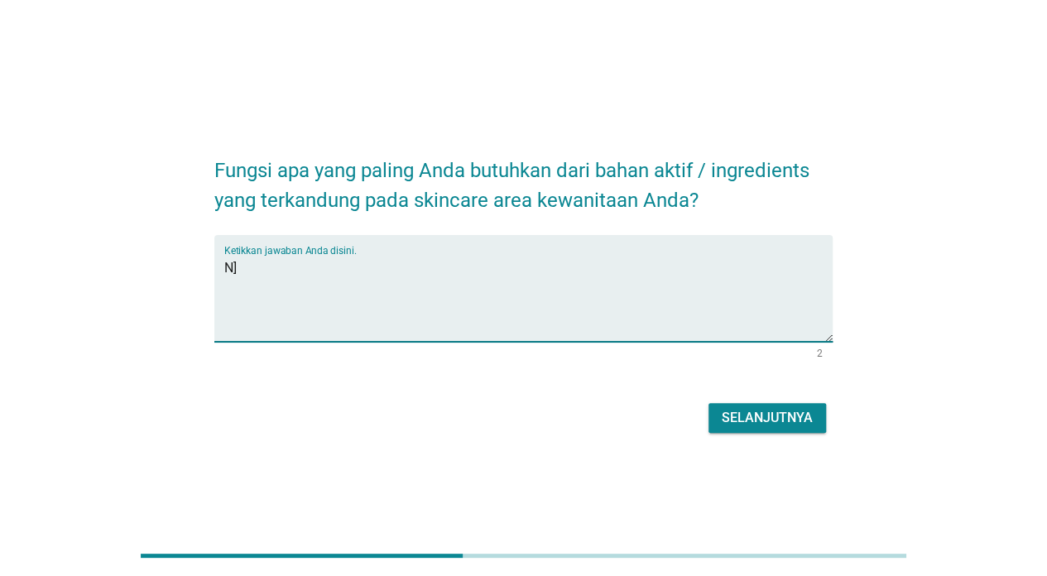
type textarea "N"
type textarea "Menjaga Kelembaban kulit area kewanitaan"
click at [756, 427] on div "Selanjutnya" at bounding box center [766, 418] width 91 height 20
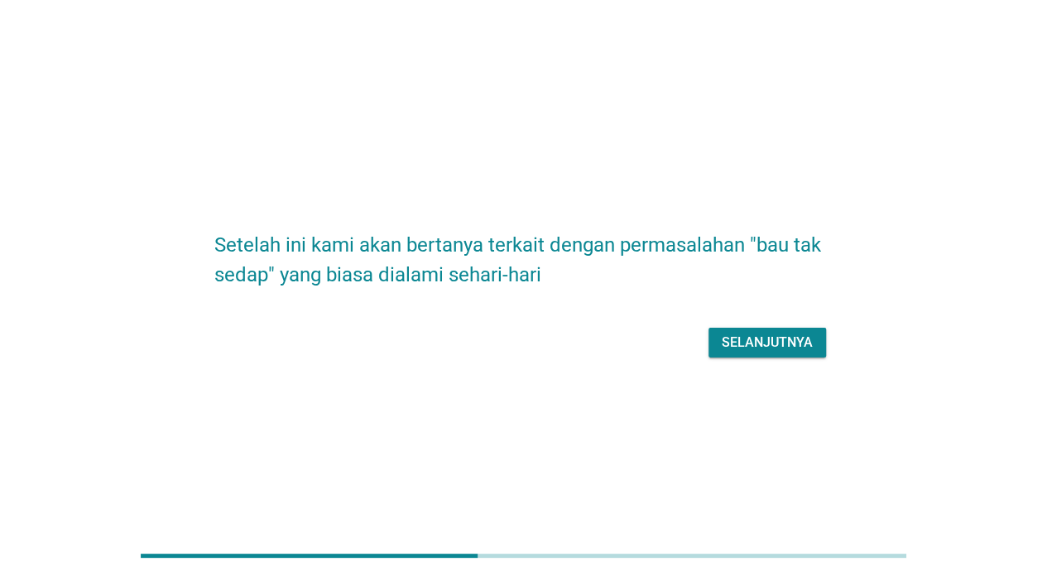
click at [767, 329] on button "Selanjutnya" at bounding box center [766, 343] width 117 height 30
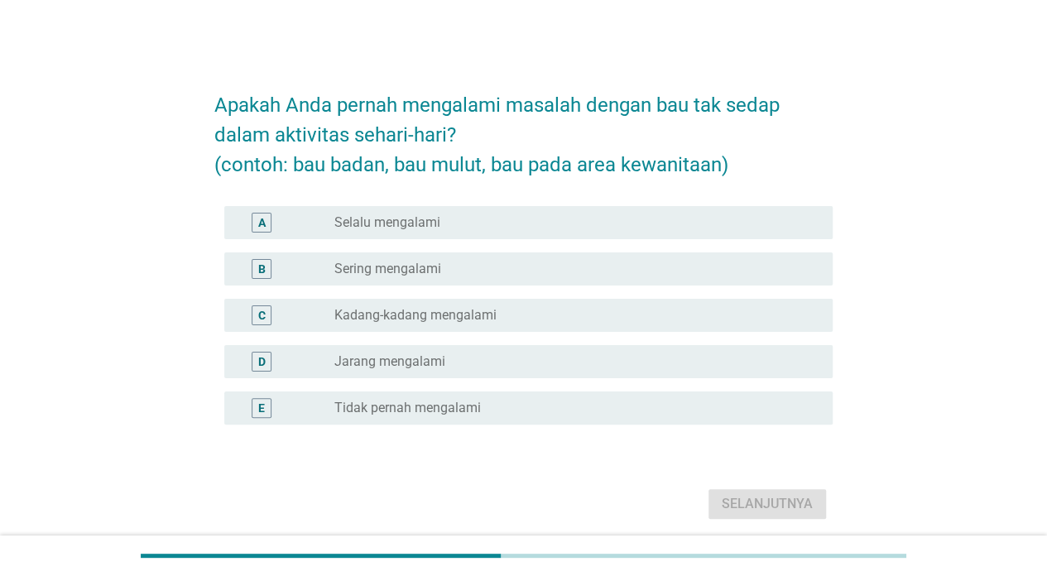
click at [563, 353] on div "radio_button_unchecked Jarang mengalami" at bounding box center [570, 361] width 472 height 17
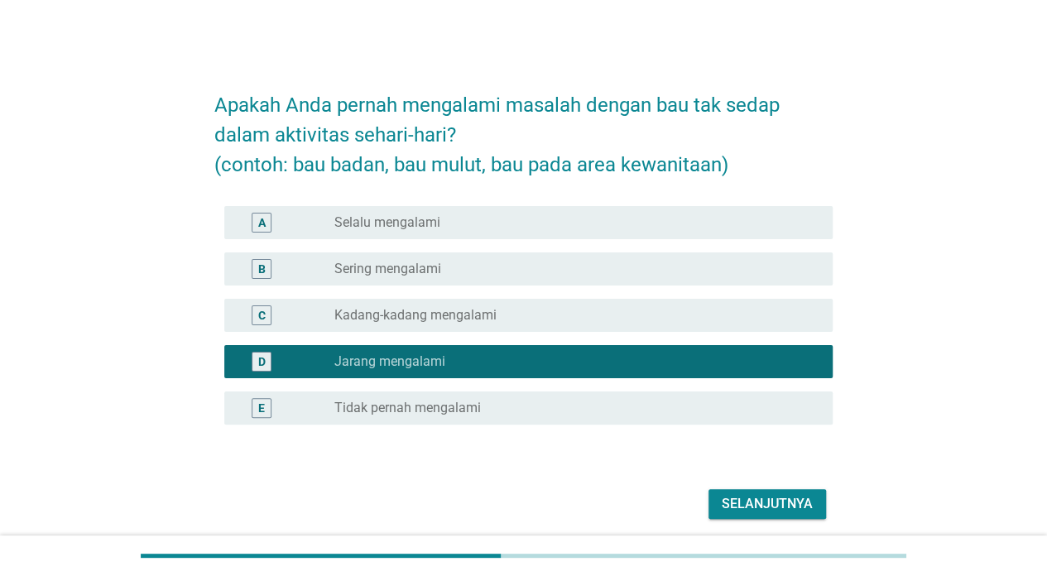
click at [586, 414] on div "radio_button_unchecked Tidak pernah mengalami" at bounding box center [570, 408] width 472 height 17
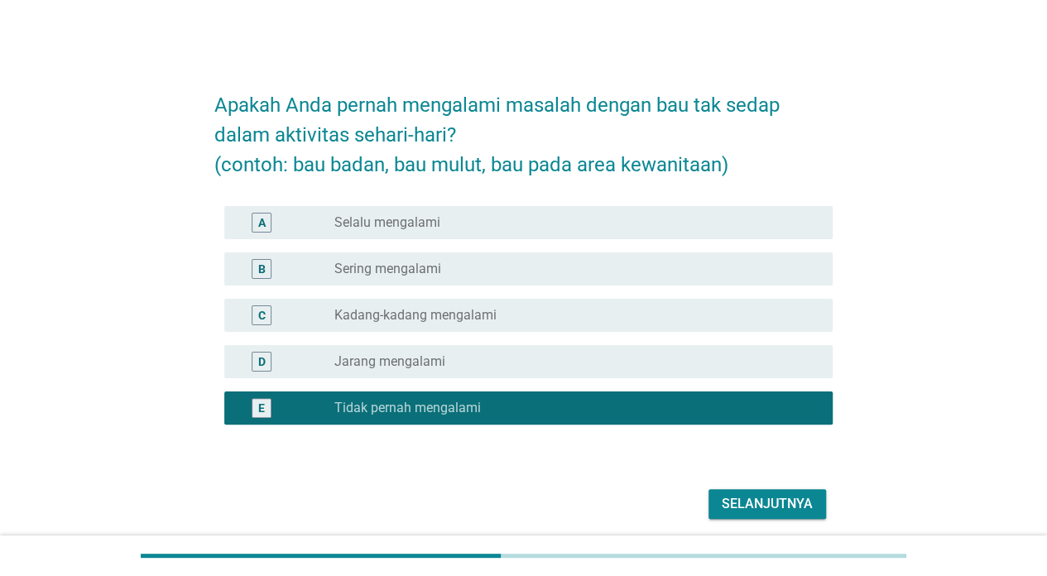
click at [745, 510] on div "Selanjutnya" at bounding box center [766, 504] width 91 height 20
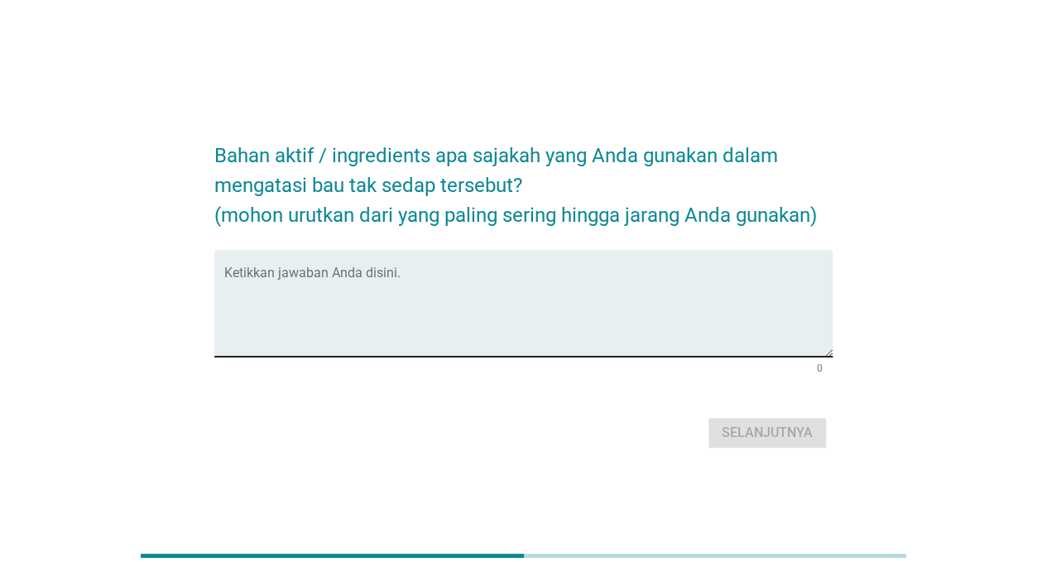
click at [491, 280] on textarea "Ketikkan jawaban Anda disini." at bounding box center [528, 313] width 608 height 87
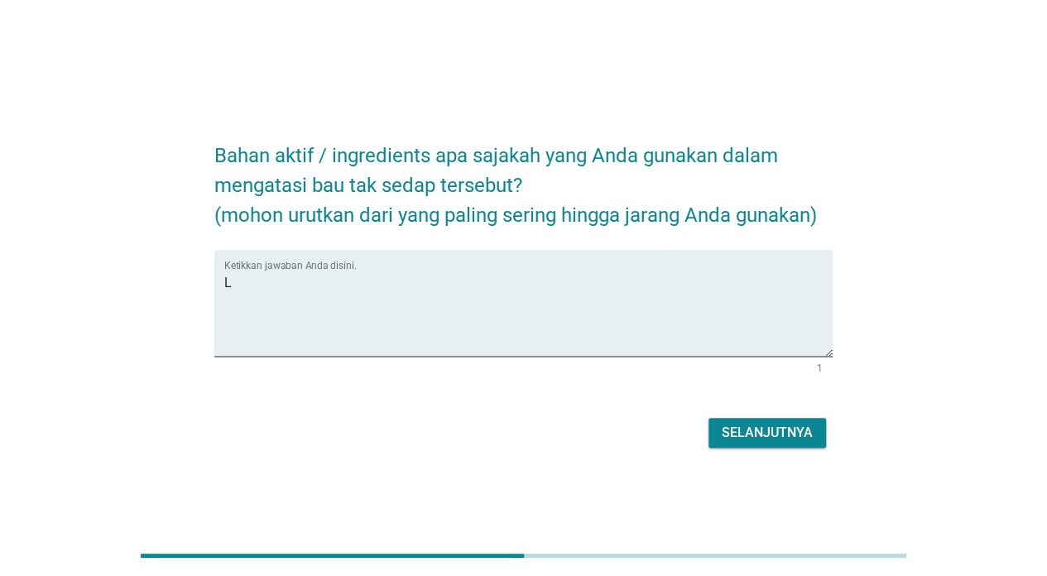
drag, startPoint x: 491, startPoint y: 280, endPoint x: 1042, endPoint y: 276, distance: 551.0
click at [1042, 276] on div "Bahan aktif / ingredients apa sajakah yang Anda gunakan dalam mengatasi bau tak…" at bounding box center [523, 288] width 1047 height 576
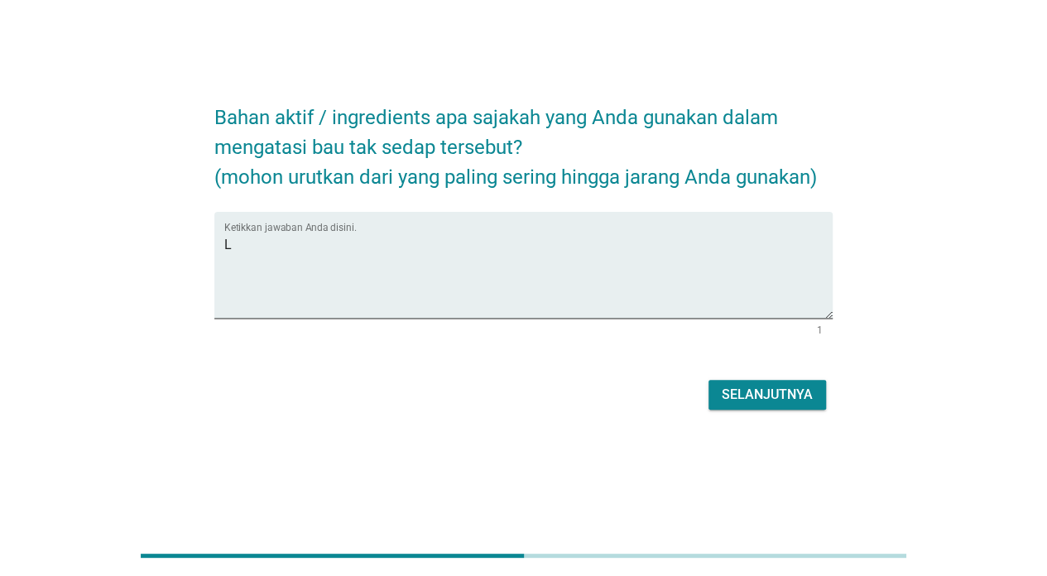
scroll to position [41, 0]
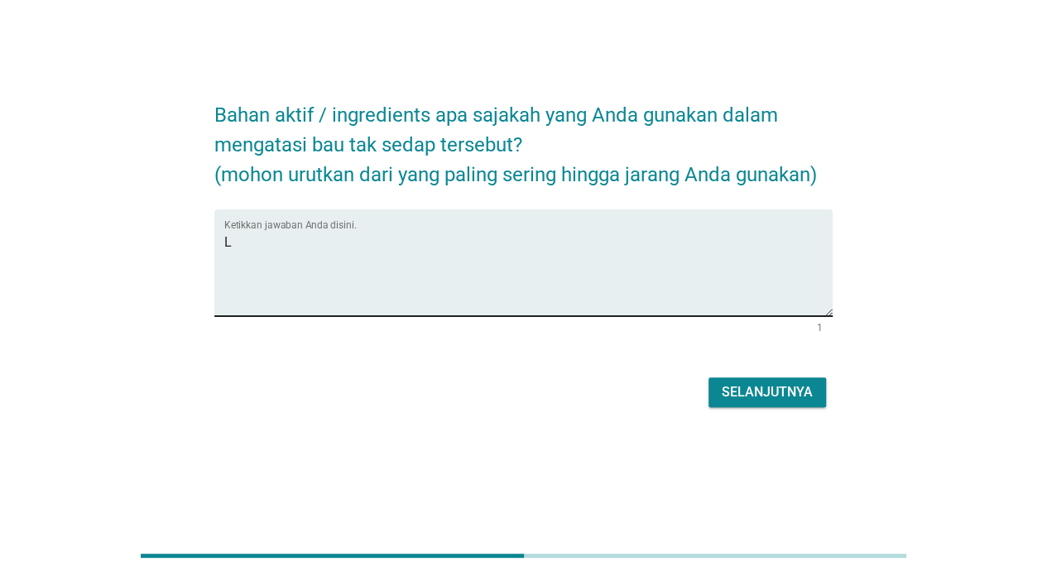
click at [319, 245] on textarea "L" at bounding box center [528, 272] width 608 height 87
type textarea "[MEDICAL_DATA]"
click at [760, 404] on button "Selanjutnya" at bounding box center [766, 392] width 117 height 30
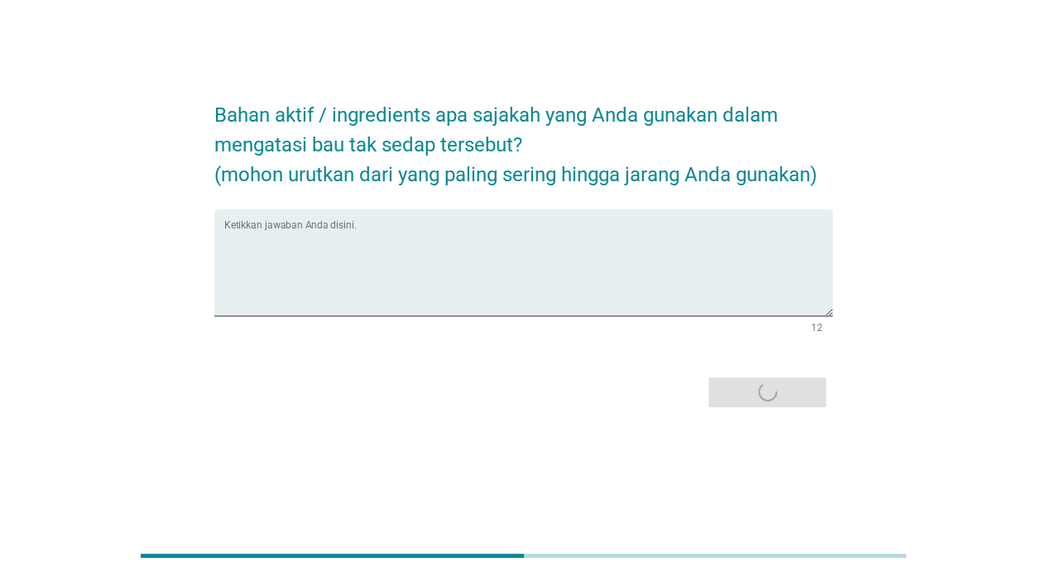
scroll to position [0, 0]
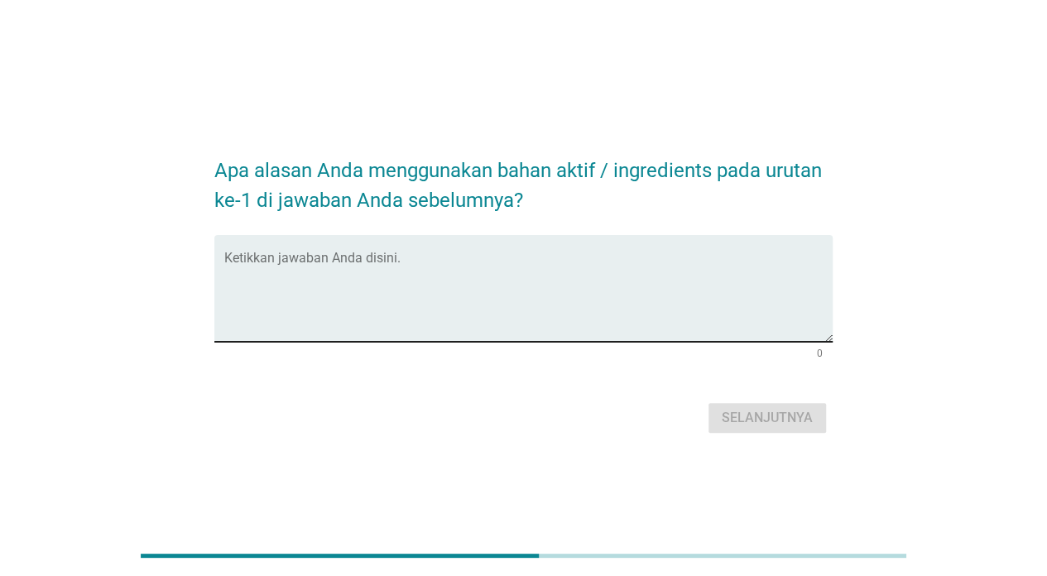
click at [417, 272] on textarea "Ketikkan jawaban Anda disini." at bounding box center [528, 298] width 608 height 87
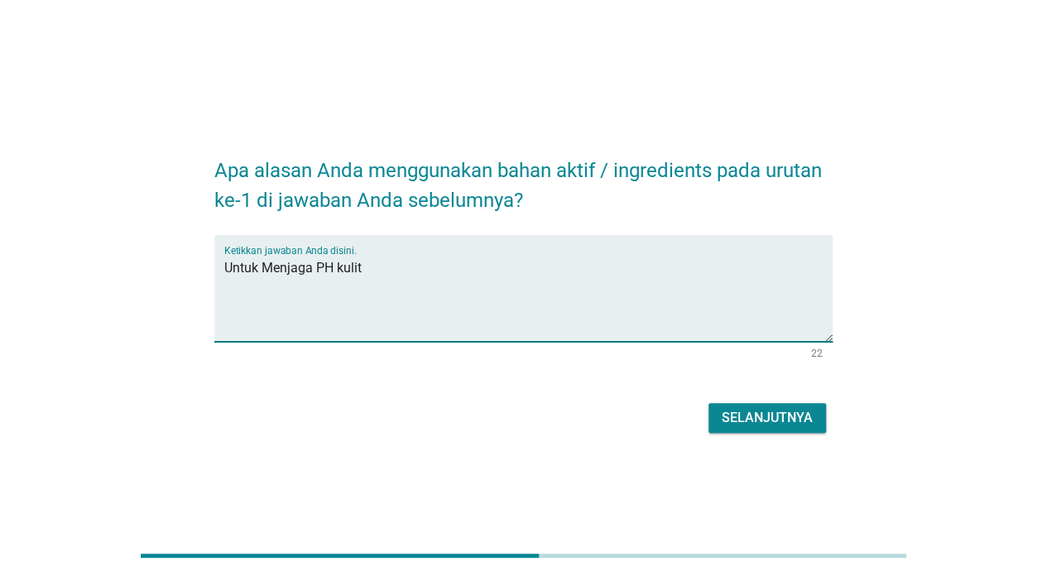
type textarea "Untuk Menjaga PH kulit"
click at [718, 421] on button "Selanjutnya" at bounding box center [766, 418] width 117 height 30
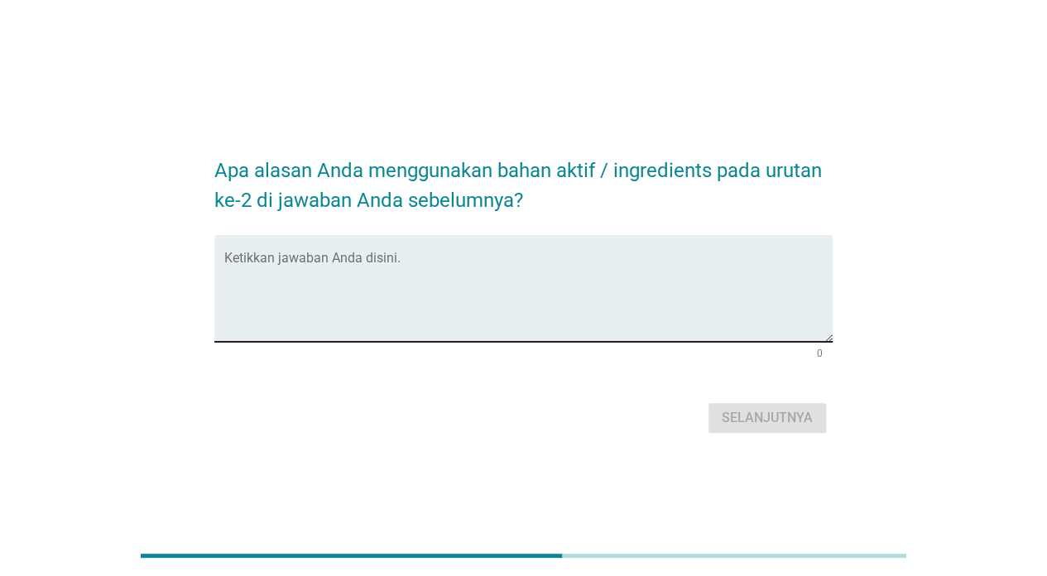
click at [548, 261] on textarea "Ketikkan jawaban Anda disini." at bounding box center [528, 298] width 608 height 87
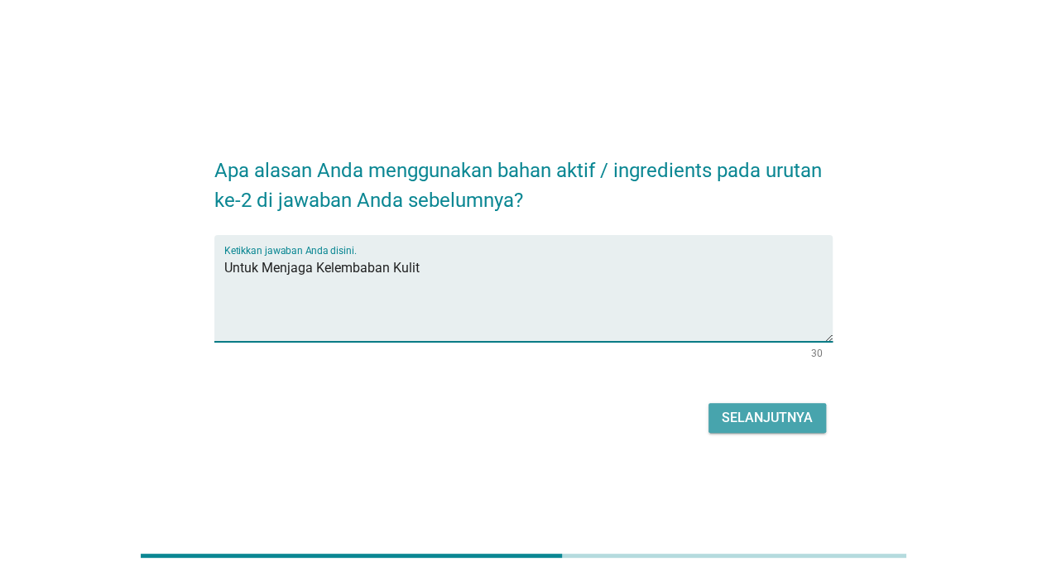
type textarea "Untuk Menjaga Kelembaban Kulit"
click at [783, 418] on div "Selanjutnya" at bounding box center [766, 418] width 91 height 20
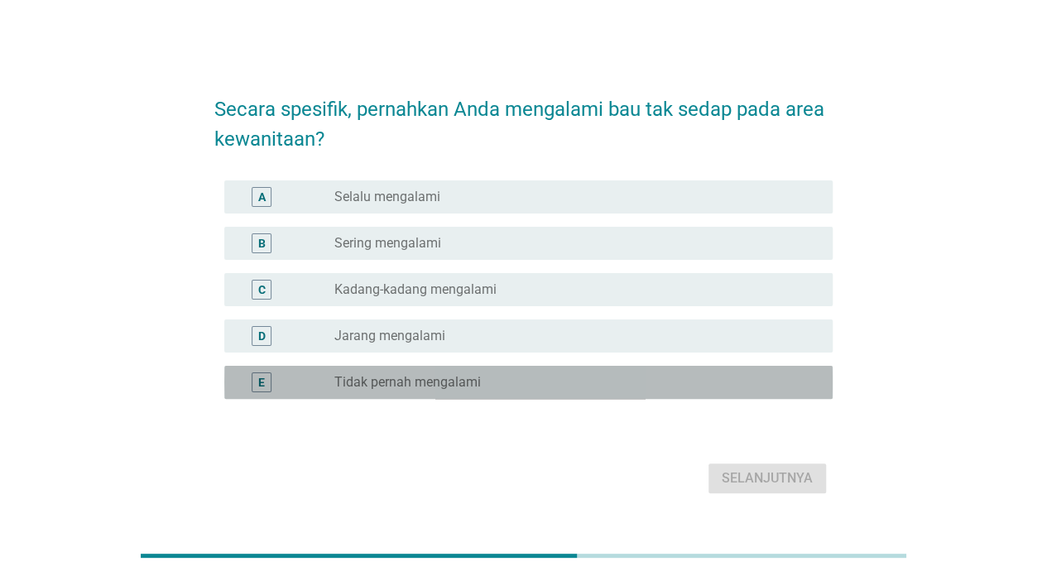
click at [732, 390] on div "radio_button_unchecked Tidak pernah mengalami" at bounding box center [576, 382] width 485 height 20
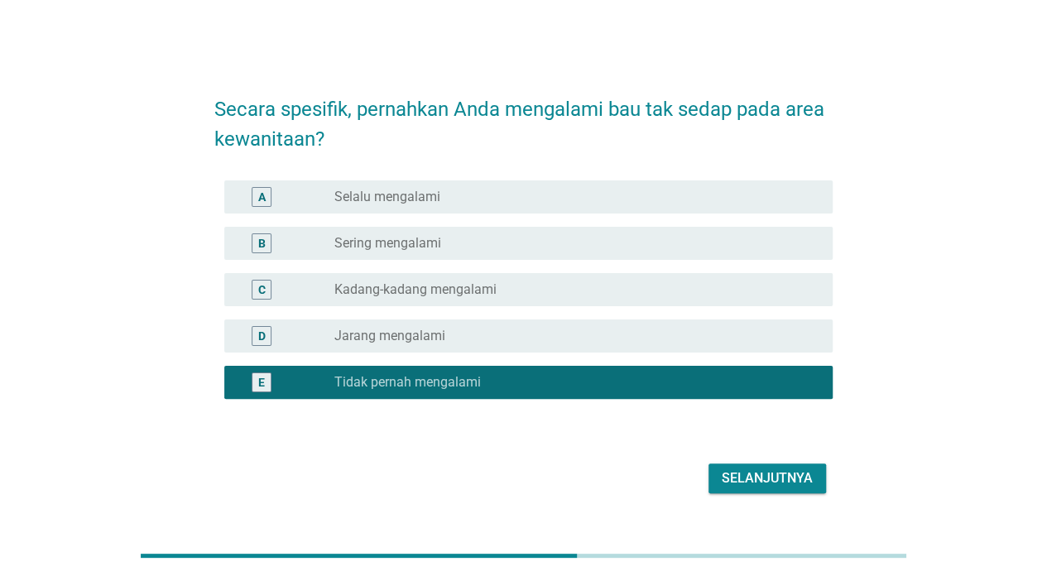
click at [794, 473] on div "Selanjutnya" at bounding box center [766, 478] width 91 height 20
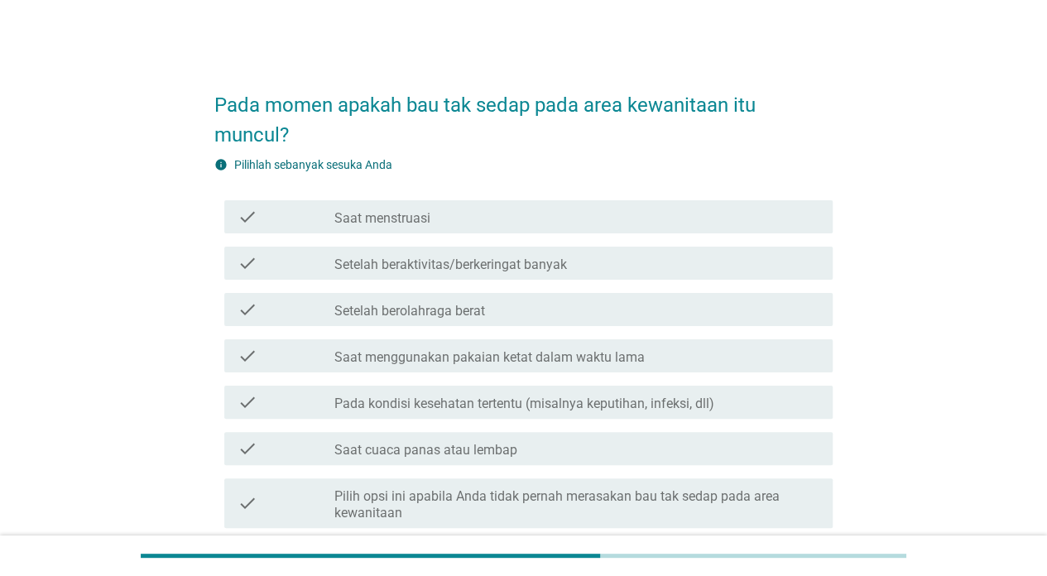
click at [785, 213] on div "check_box_outline_blank Saat menstruasi" at bounding box center [576, 217] width 485 height 20
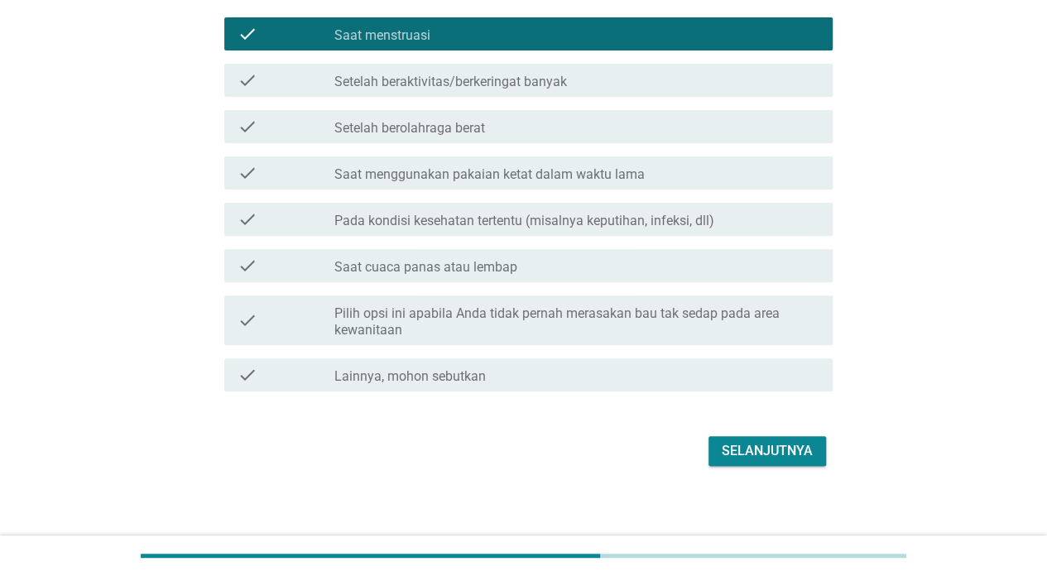
scroll to position [184, 0]
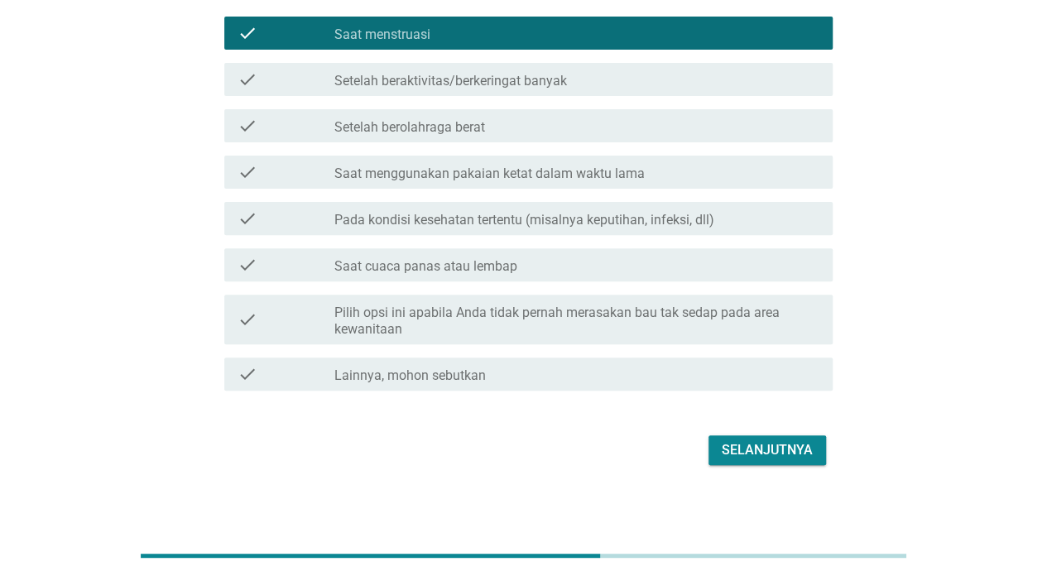
click at [805, 459] on div "Selanjutnya" at bounding box center [766, 450] width 91 height 20
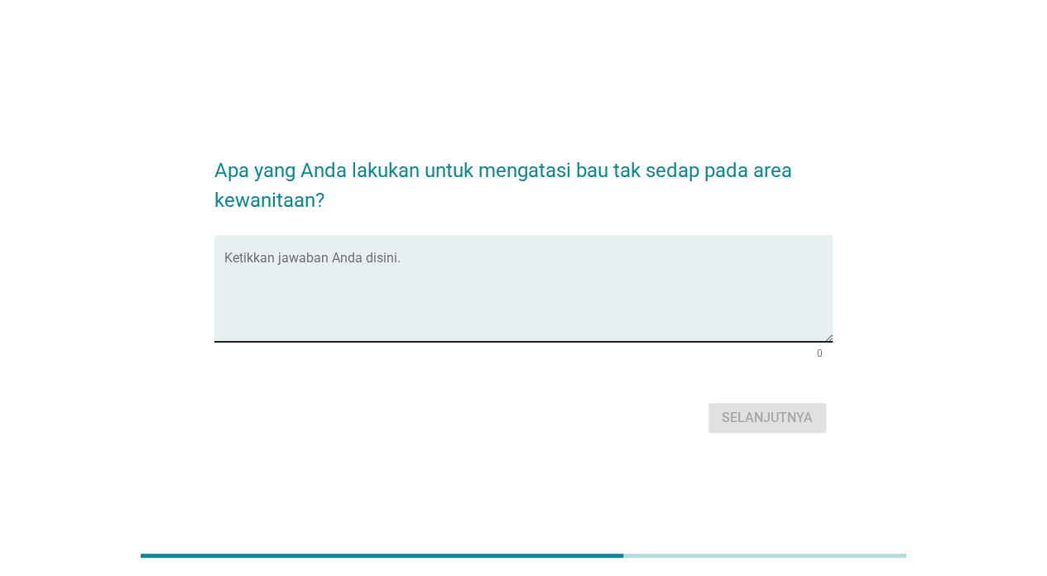
click at [753, 268] on textarea "Ketikkan jawaban Anda disini." at bounding box center [528, 298] width 608 height 87
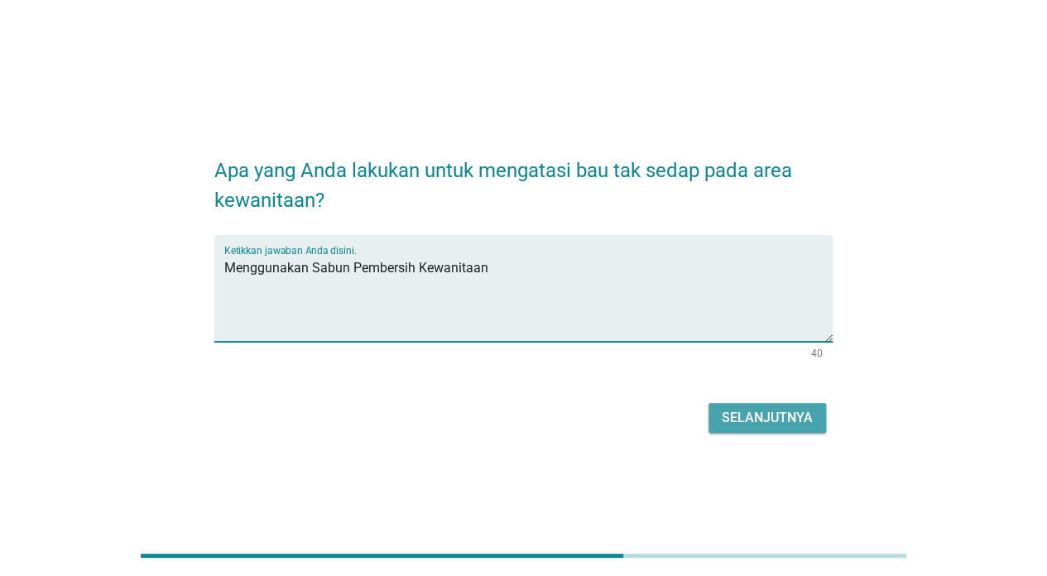
type textarea "Menggunakan Sabun Pembersih Kewanitaan"
click at [791, 406] on button "Selanjutnya" at bounding box center [766, 418] width 117 height 30
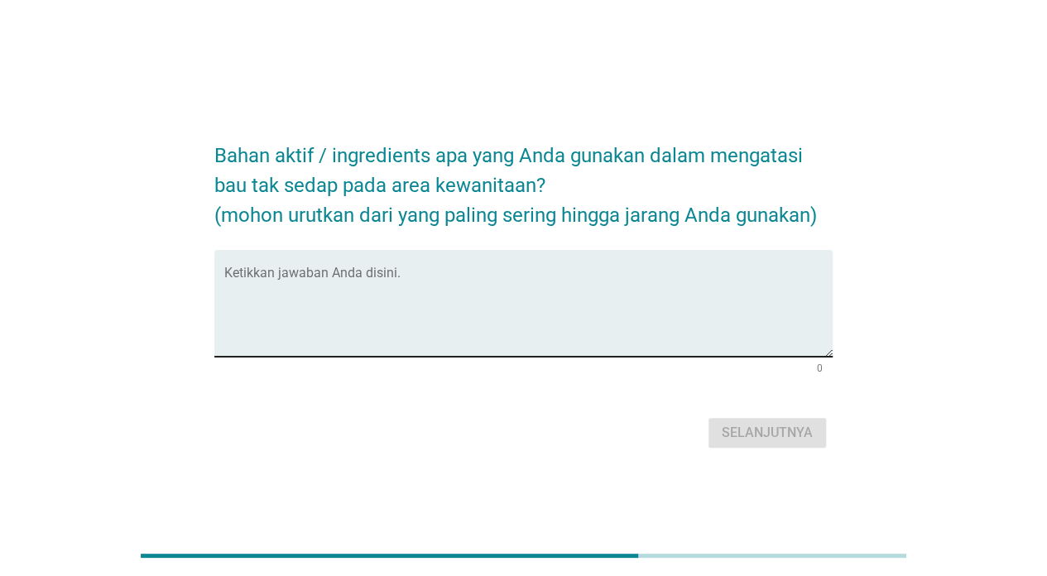
click at [692, 276] on textarea "Ketikkan jawaban Anda disini." at bounding box center [528, 313] width 608 height 87
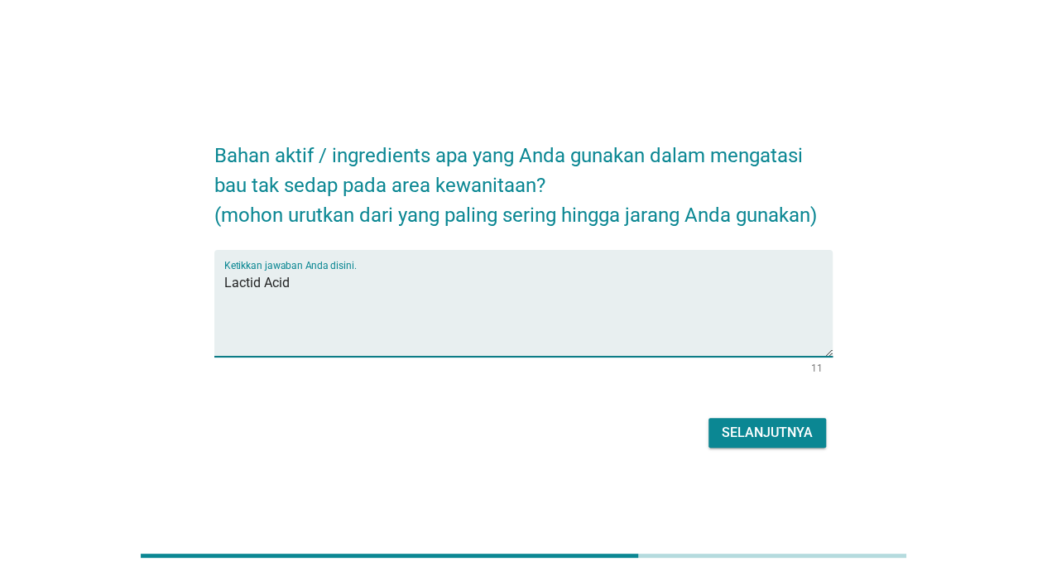
type textarea "Lactid Acid"
click at [765, 425] on div "Selanjutnya" at bounding box center [766, 433] width 91 height 20
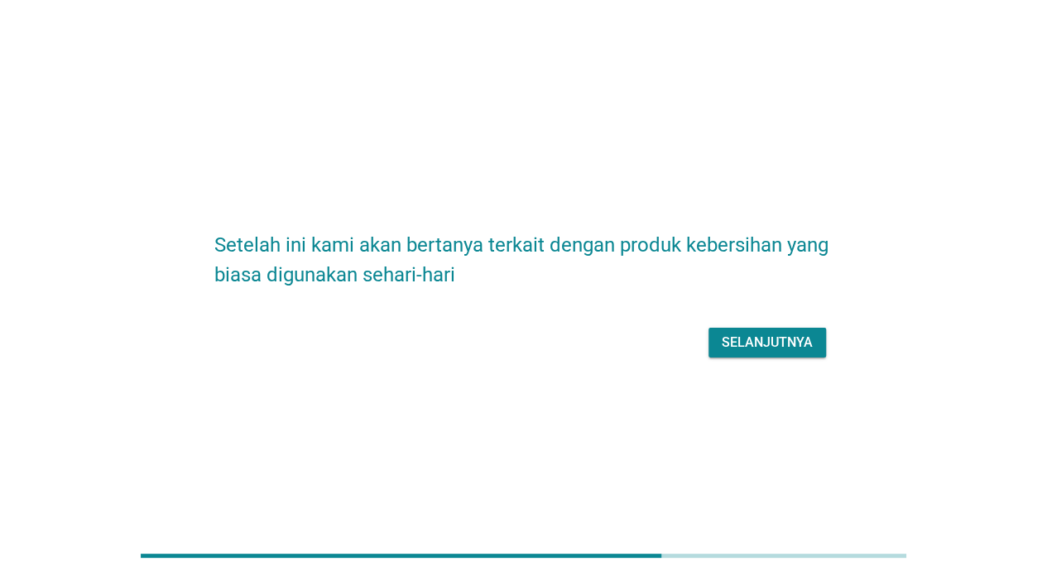
click at [769, 340] on div "Selanjutnya" at bounding box center [766, 343] width 91 height 20
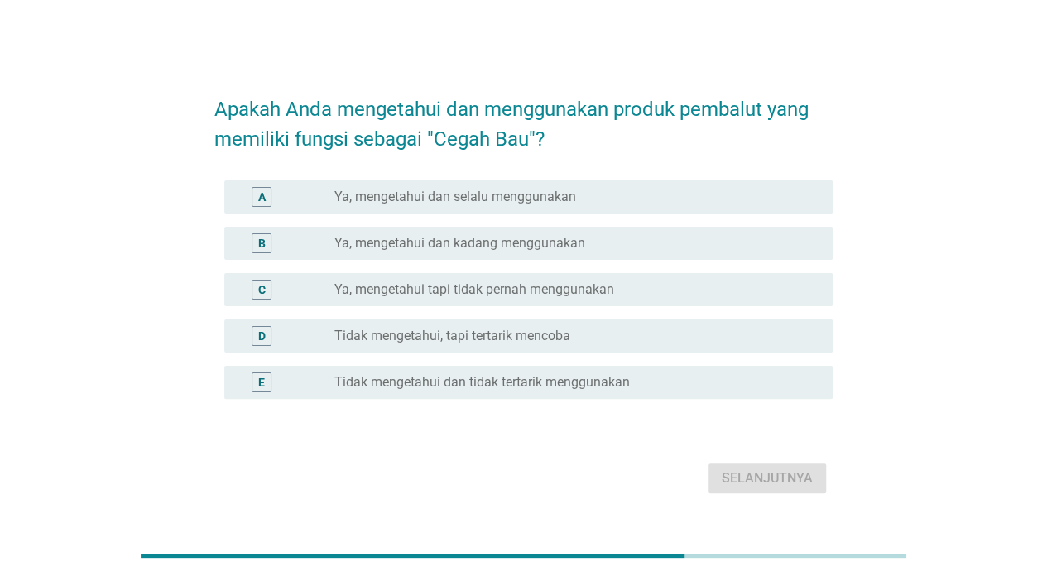
click at [766, 193] on div "radio_button_unchecked Ya, mengetahui dan selalu menggunakan" at bounding box center [570, 197] width 472 height 17
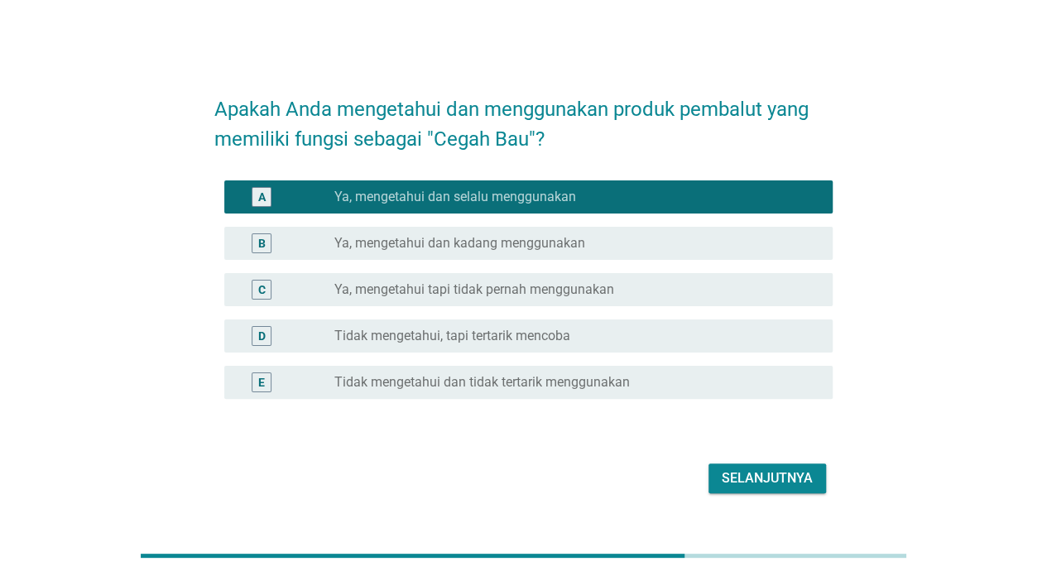
click at [786, 465] on button "Selanjutnya" at bounding box center [766, 478] width 117 height 30
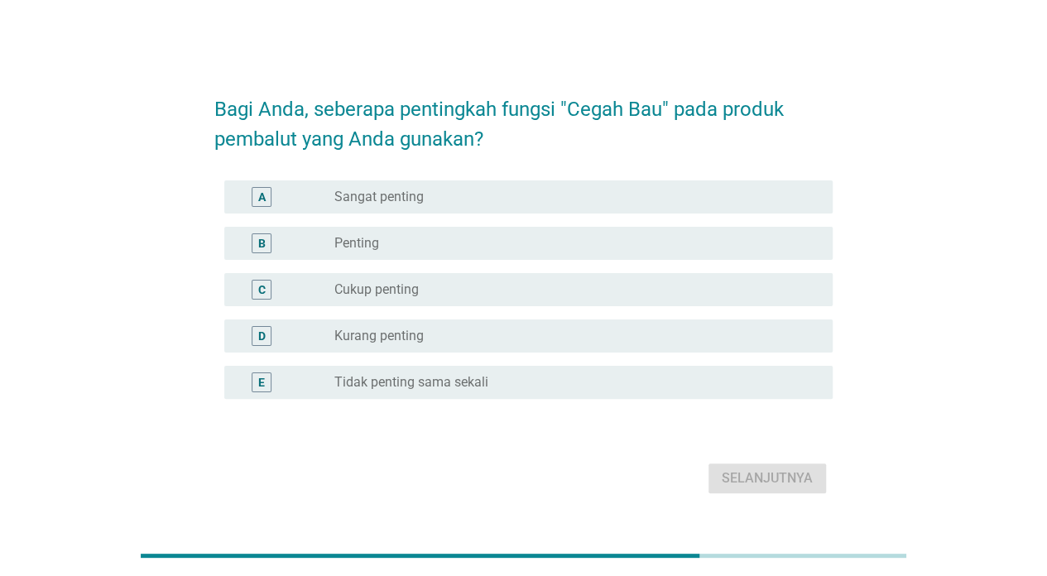
click at [777, 256] on div "B radio_button_unchecked Penting" at bounding box center [528, 243] width 608 height 33
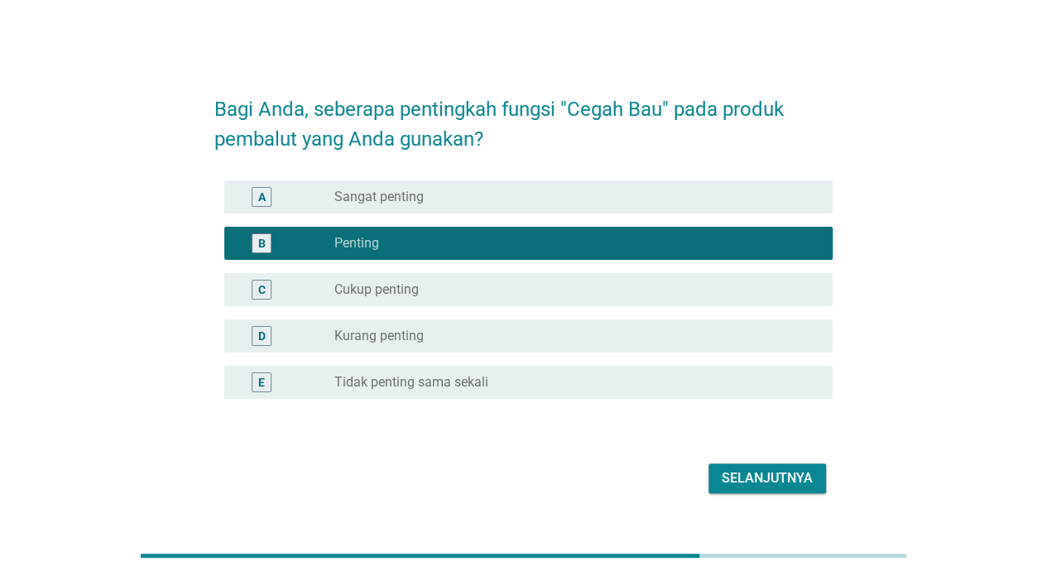
click at [769, 211] on div "A radio_button_unchecked Sangat penting" at bounding box center [528, 196] width 608 height 33
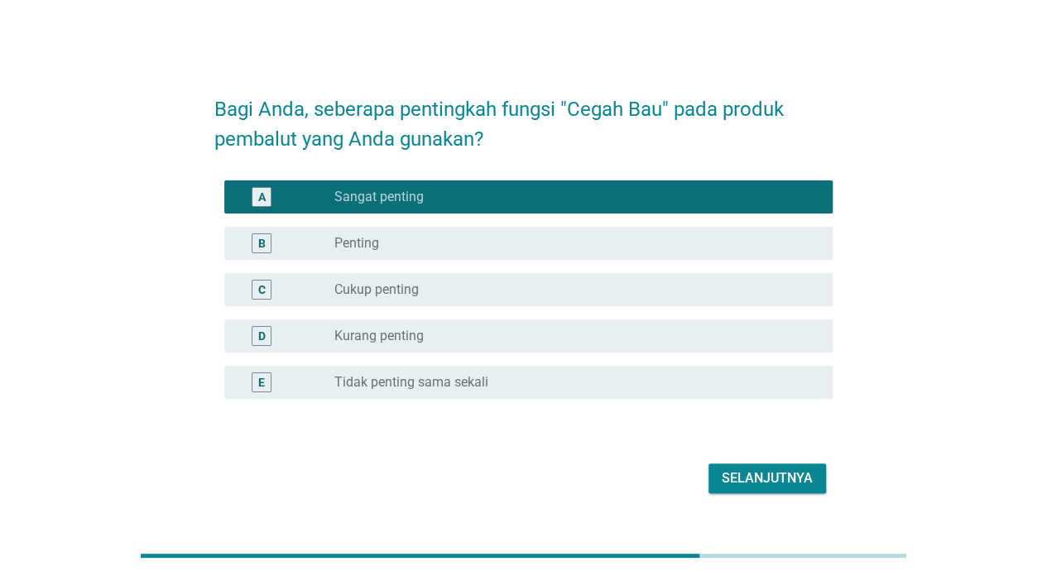
click at [806, 482] on div "Selanjutnya" at bounding box center [766, 478] width 91 height 20
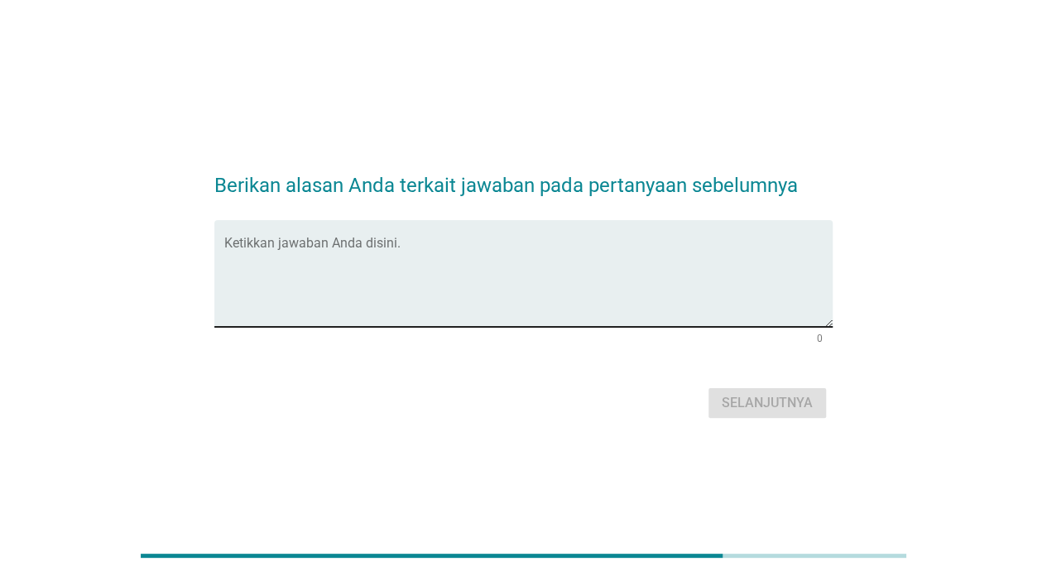
click at [731, 252] on textarea "Ketikkan jawaban Anda disini." at bounding box center [528, 283] width 608 height 87
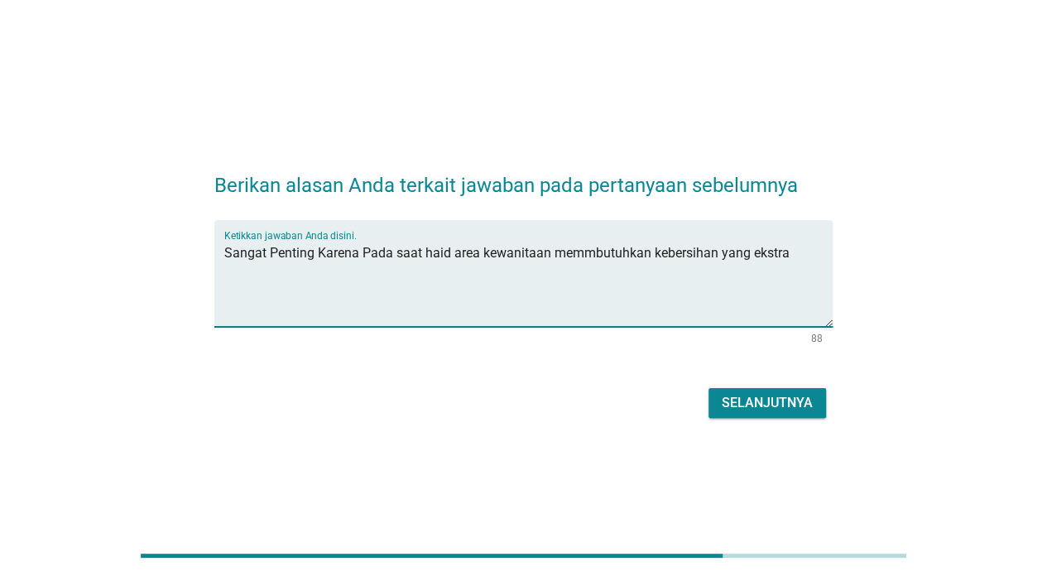
type textarea "Sangat Penting Karena Pada saat haid area kewanitaan memmbutuhkan kebersihan ya…"
click at [731, 412] on div "Selanjutnya" at bounding box center [766, 403] width 91 height 20
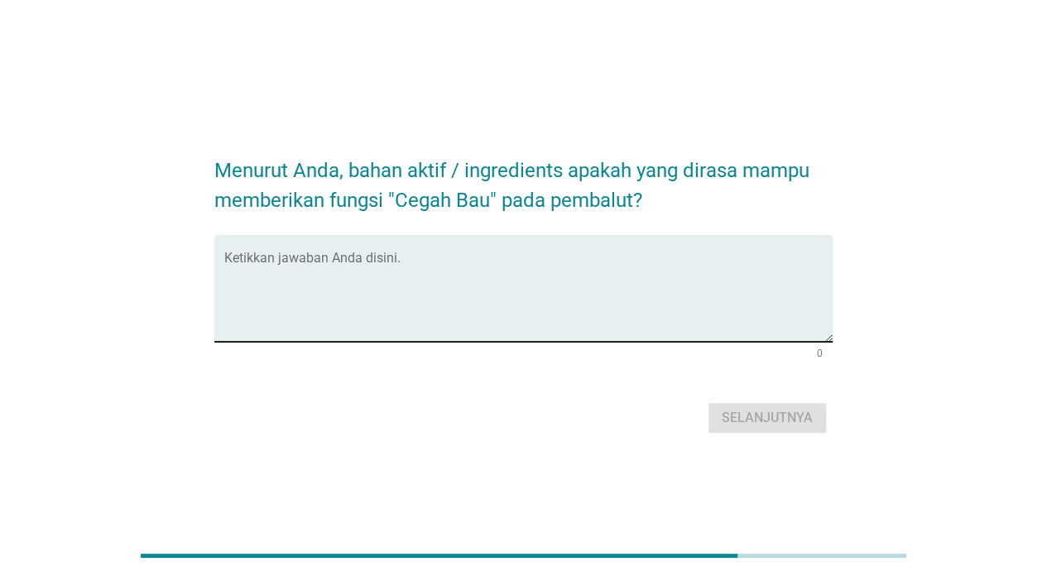
click at [431, 274] on textarea "Ketikkan jawaban Anda disini." at bounding box center [528, 298] width 608 height 87
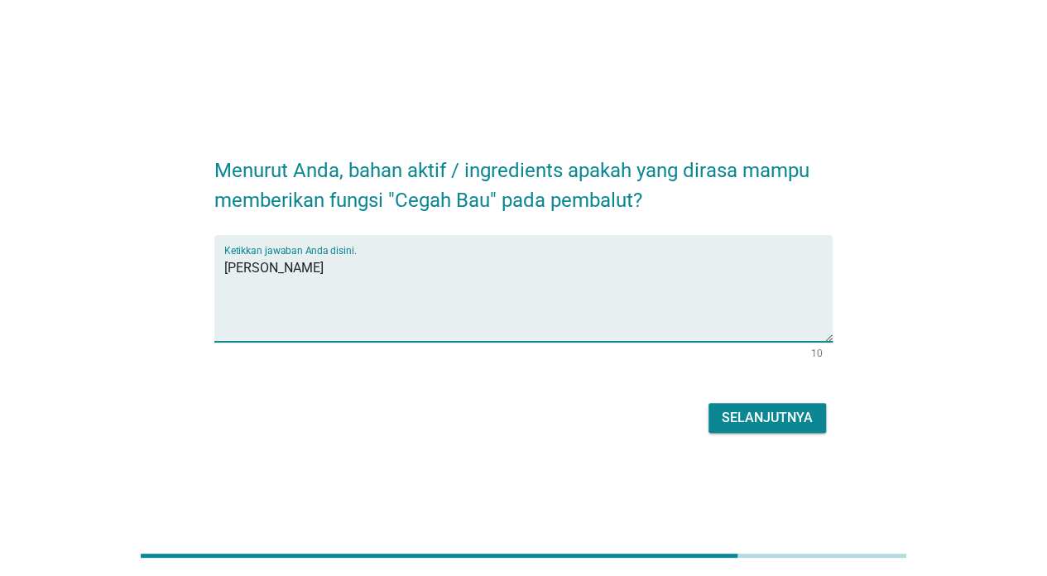
type textarea "[PERSON_NAME]"
click at [761, 424] on div "Selanjutnya" at bounding box center [766, 418] width 91 height 20
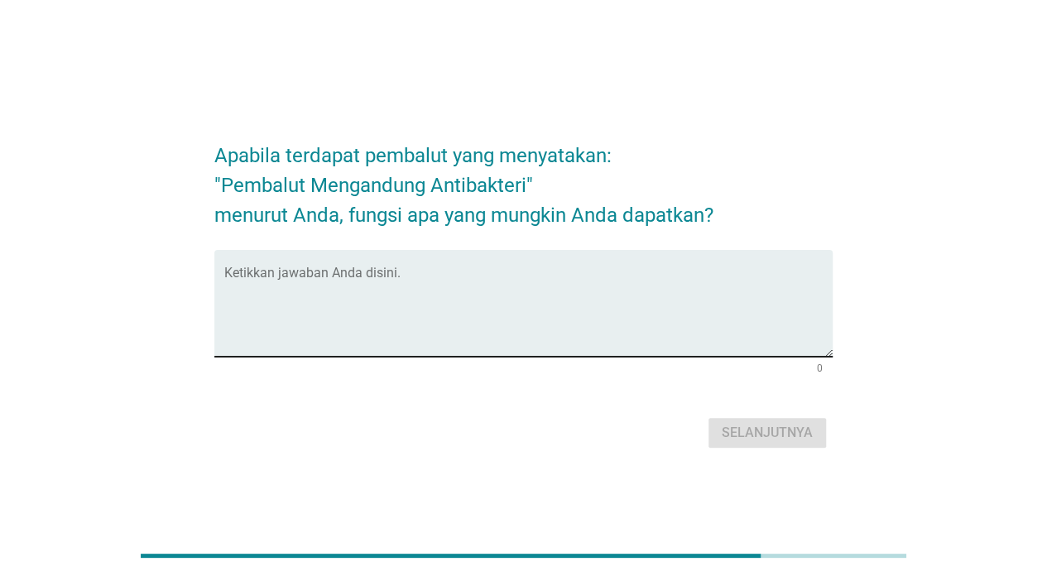
click at [525, 276] on textarea "Ketikkan jawaban Anda disini." at bounding box center [528, 313] width 608 height 87
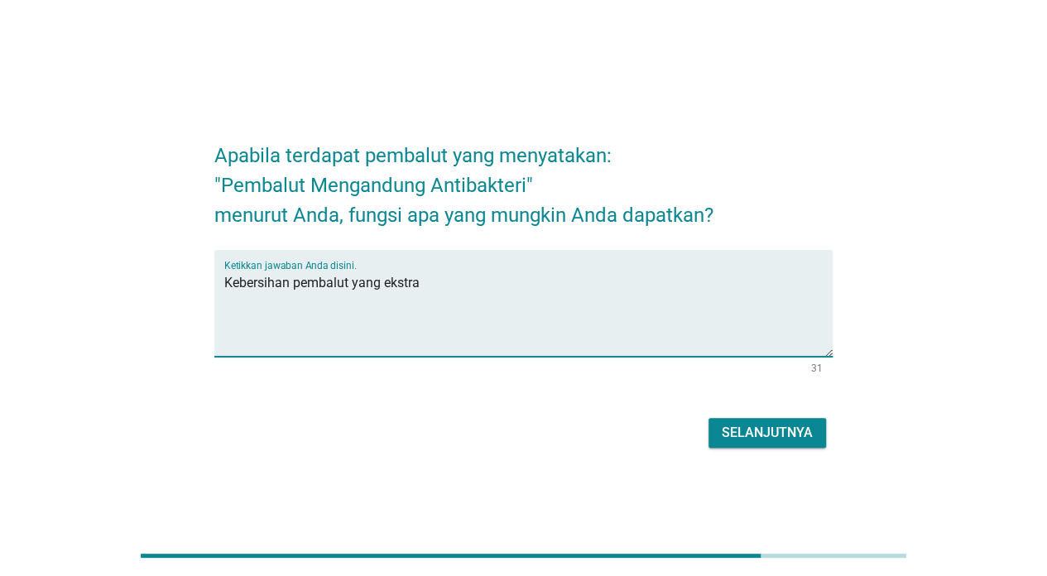
type textarea "Kebersihan pembalut yang ekstra"
click at [755, 464] on div "Apabila terdapat pembalut yang menyatakan: "Pembalut Mengandung Antibakteri" me…" at bounding box center [523, 288] width 644 height 355
click at [770, 438] on div "Selanjutnya" at bounding box center [766, 433] width 91 height 20
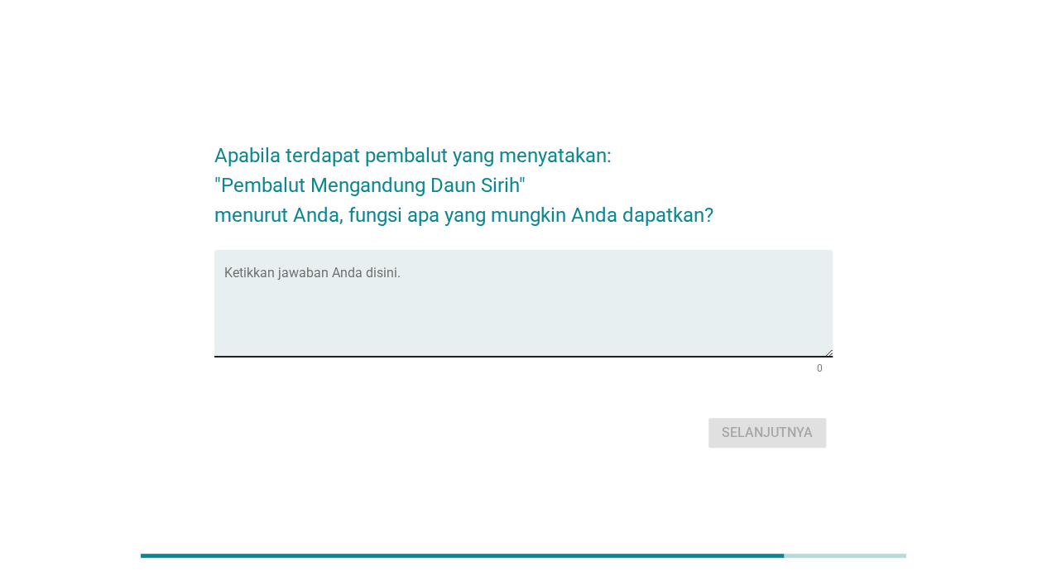
click at [630, 276] on textarea "Ketikkan jawaban Anda disini." at bounding box center [528, 313] width 608 height 87
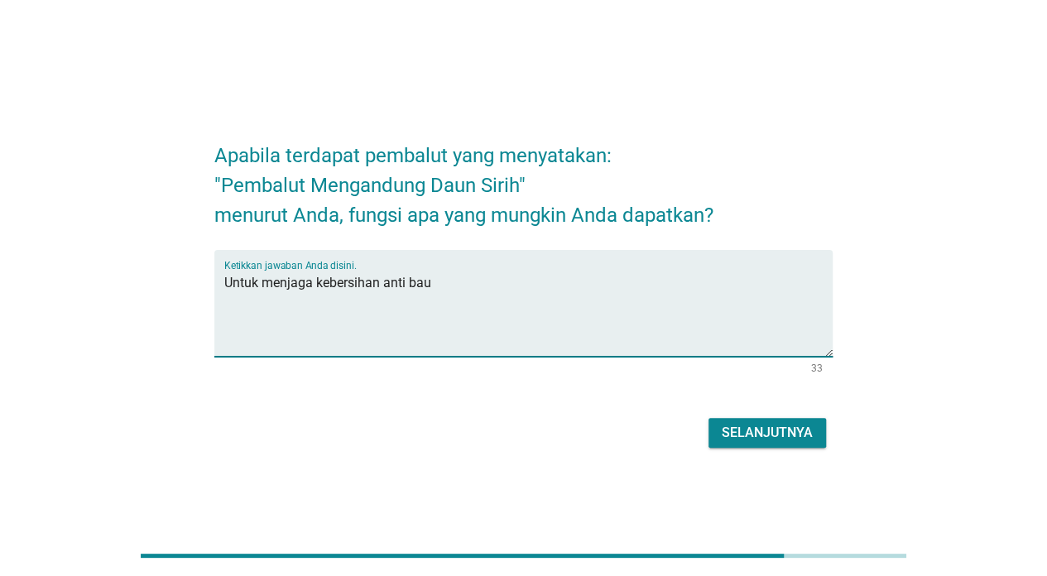
type textarea "Untuk menjaga kebersihan anti bau"
click at [765, 423] on div "Selanjutnya" at bounding box center [766, 433] width 91 height 20
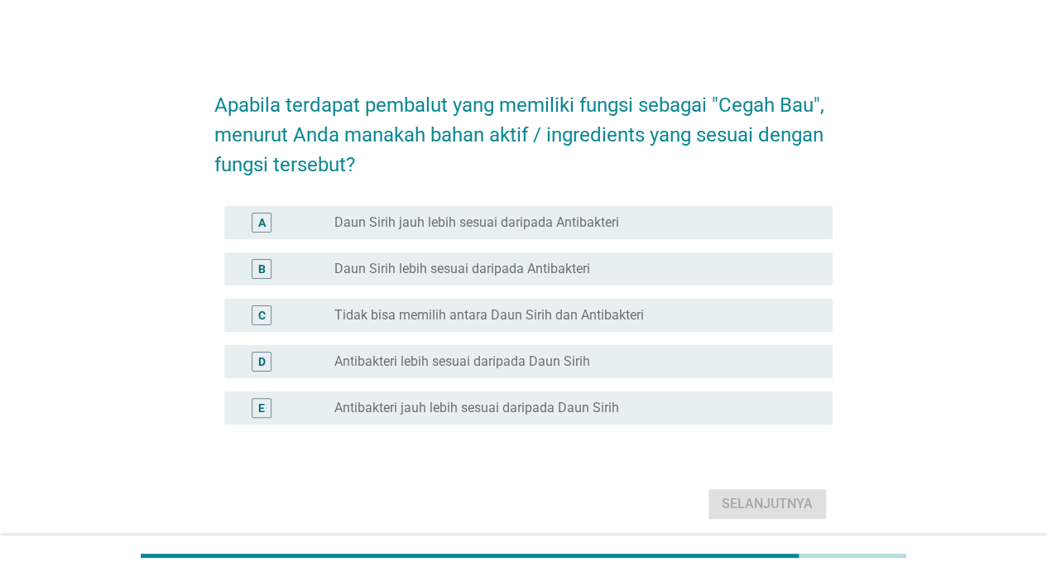
click at [668, 207] on div "A radio_button_unchecked Daun Sirih jauh lebih sesuai daripada Antibakteri" at bounding box center [528, 222] width 608 height 33
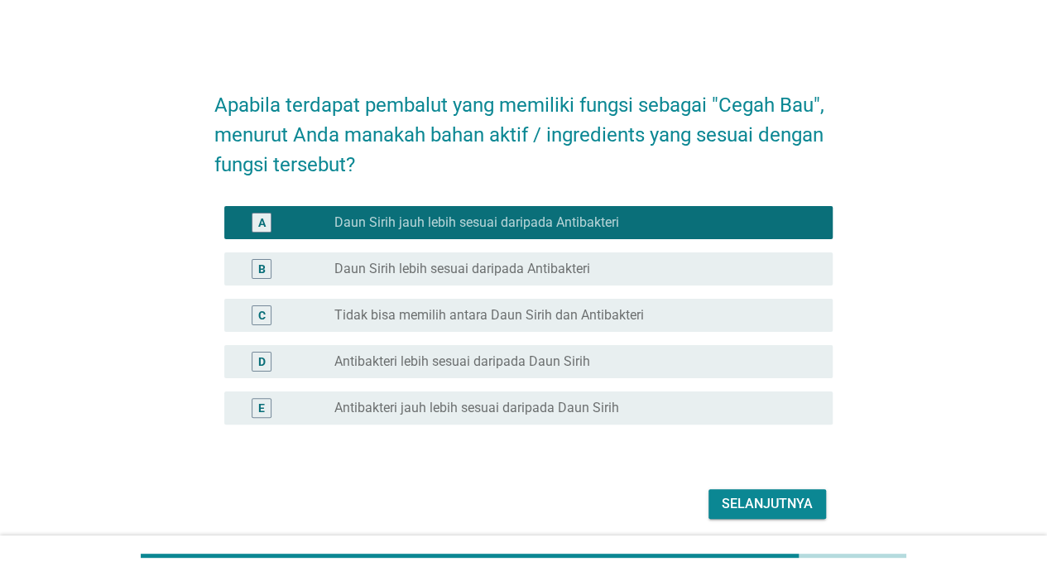
click at [717, 506] on button "Selanjutnya" at bounding box center [766, 504] width 117 height 30
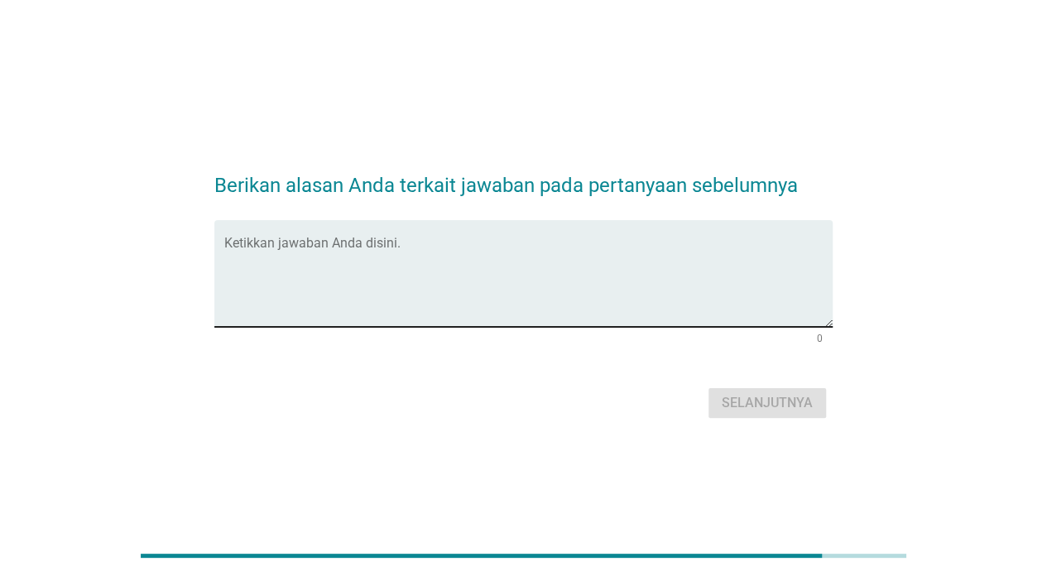
click at [646, 245] on textarea "Ketikkan jawaban Anda disini." at bounding box center [528, 283] width 608 height 87
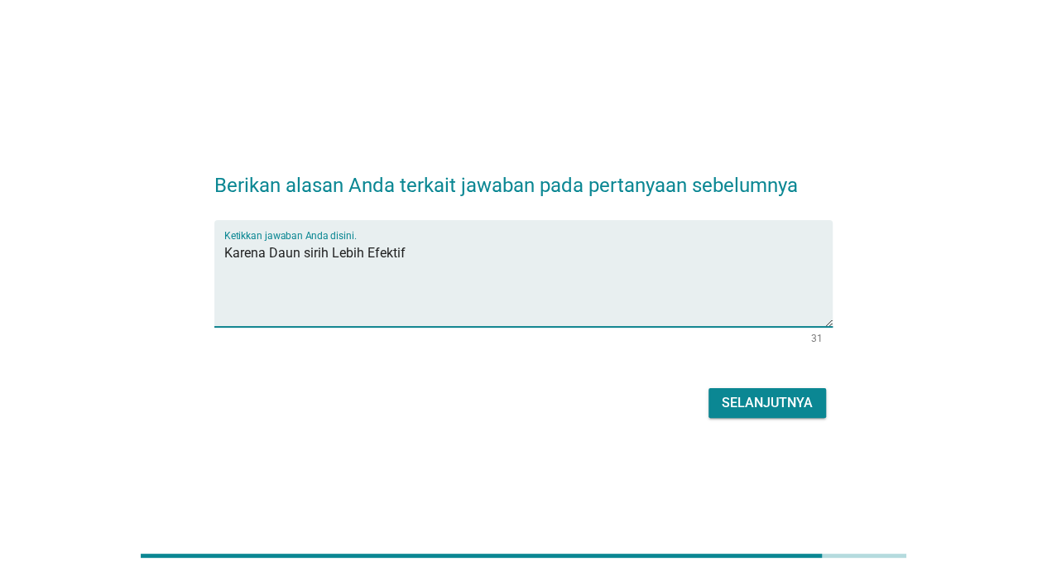
type textarea "Karena Daun sirih Lebih Efektif"
click at [764, 409] on div "Selanjutnya" at bounding box center [766, 403] width 91 height 20
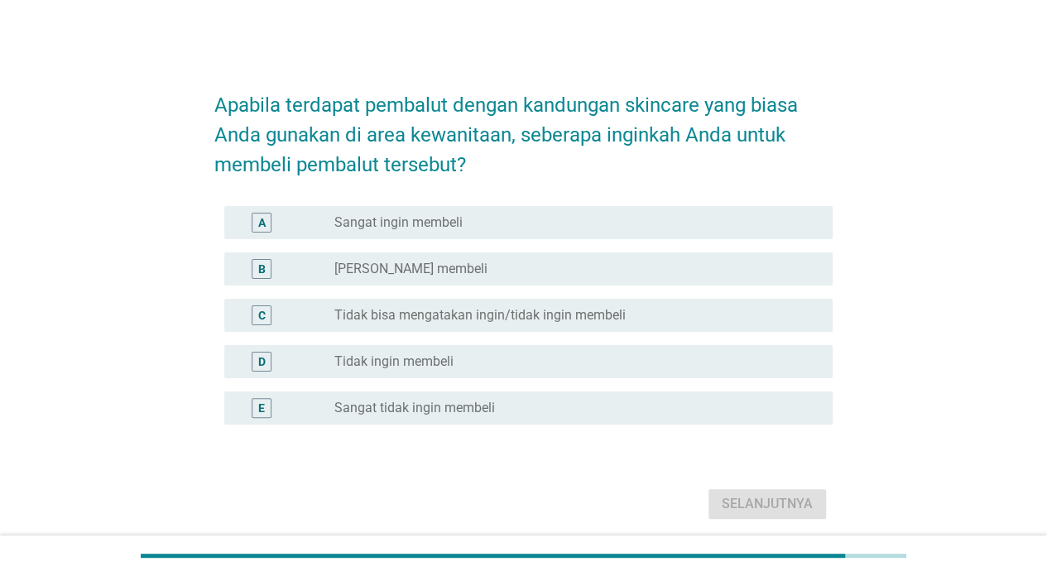
click at [620, 234] on div "A radio_button_unchecked Sangat ingin membeli" at bounding box center [528, 222] width 608 height 33
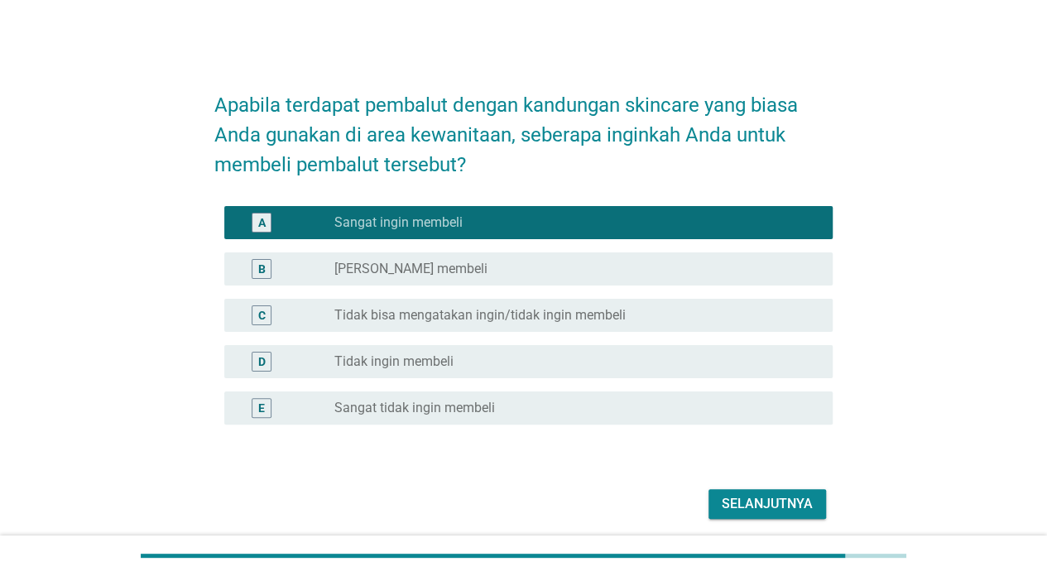
click at [765, 501] on div "Selanjutnya" at bounding box center [766, 504] width 91 height 20
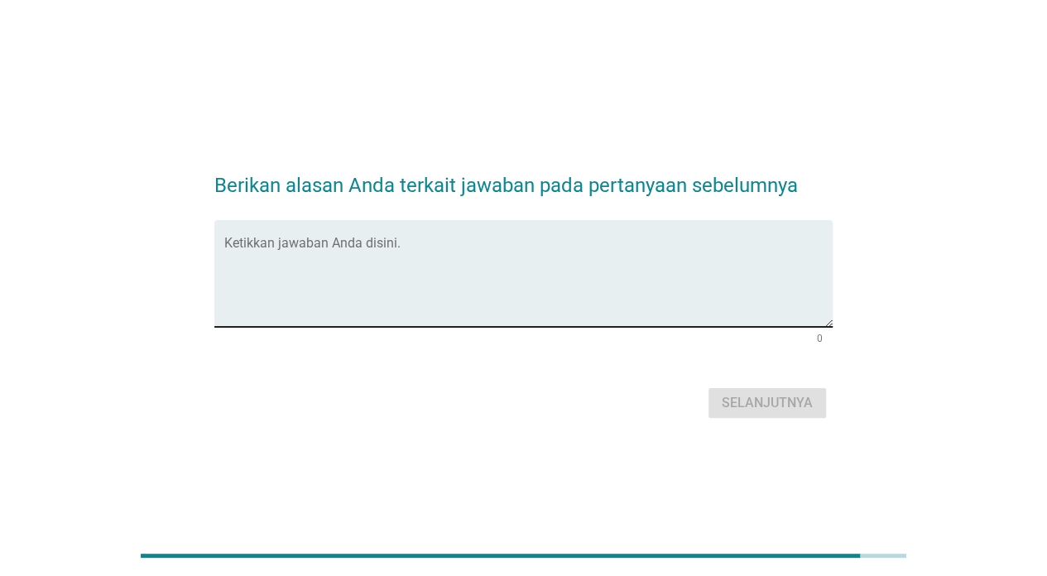
click at [679, 286] on textarea "Ketikkan jawaban Anda disini." at bounding box center [528, 283] width 608 height 87
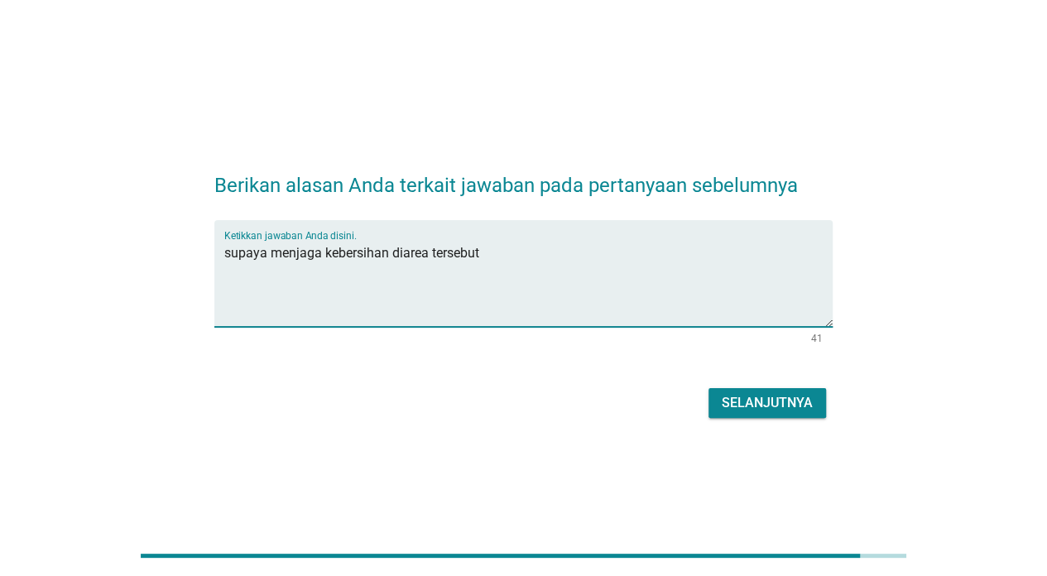
type textarea "supaya menjaga kebersihan diarea tersebut"
click at [776, 397] on div "Selanjutnya" at bounding box center [766, 403] width 91 height 20
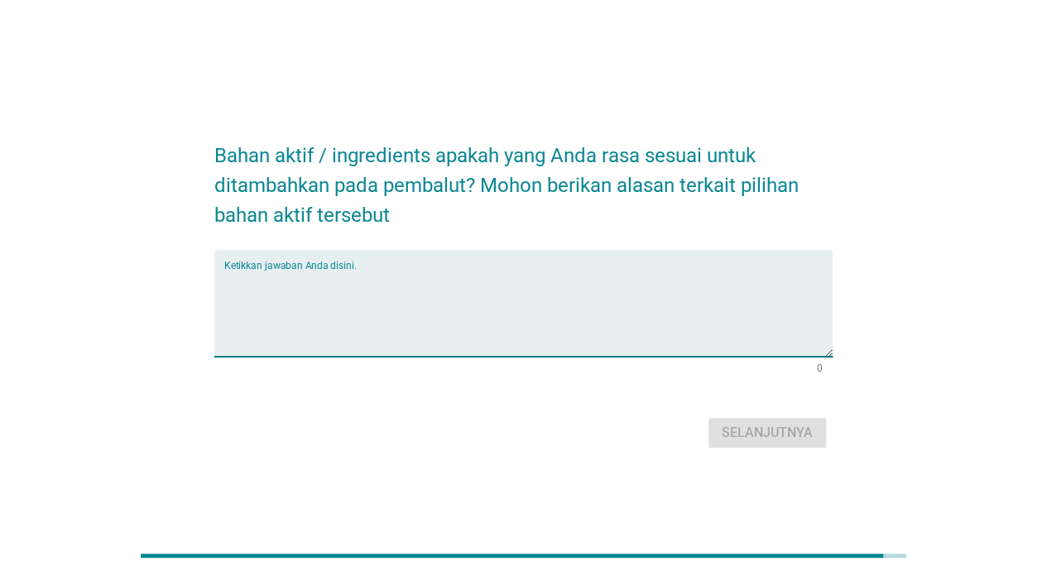
click at [561, 301] on textarea "Ketikkan jawaban Anda disini." at bounding box center [528, 313] width 608 height 87
type textarea "ekstra daun sirih"
click at [774, 440] on div "Selanjutnya" at bounding box center [766, 433] width 91 height 20
